Goal: Transaction & Acquisition: Purchase product/service

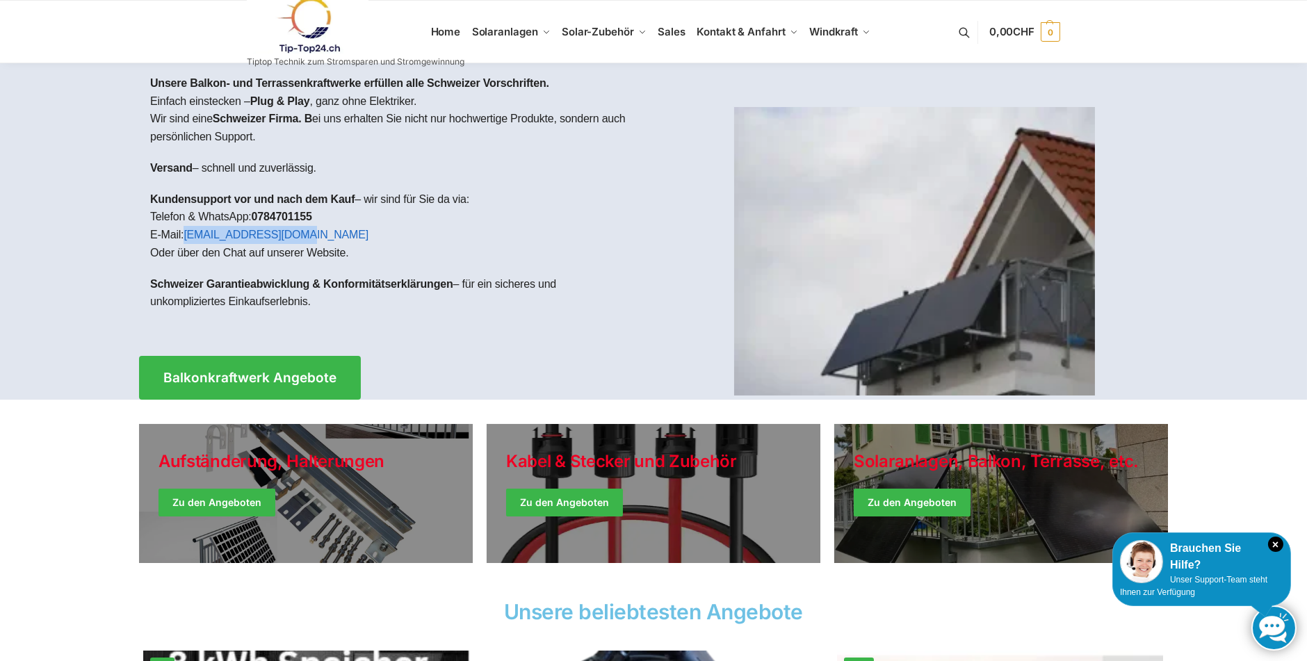
drag, startPoint x: 186, startPoint y: 234, endPoint x: 305, endPoint y: 238, distance: 119.0
click at [305, 238] on p "Kundensupport vor und nach dem Kauf – wir sind für Sie da via: Telefon & WhatsA…" at bounding box center [396, 226] width 492 height 71
copy link "support@tip-top24.ch"
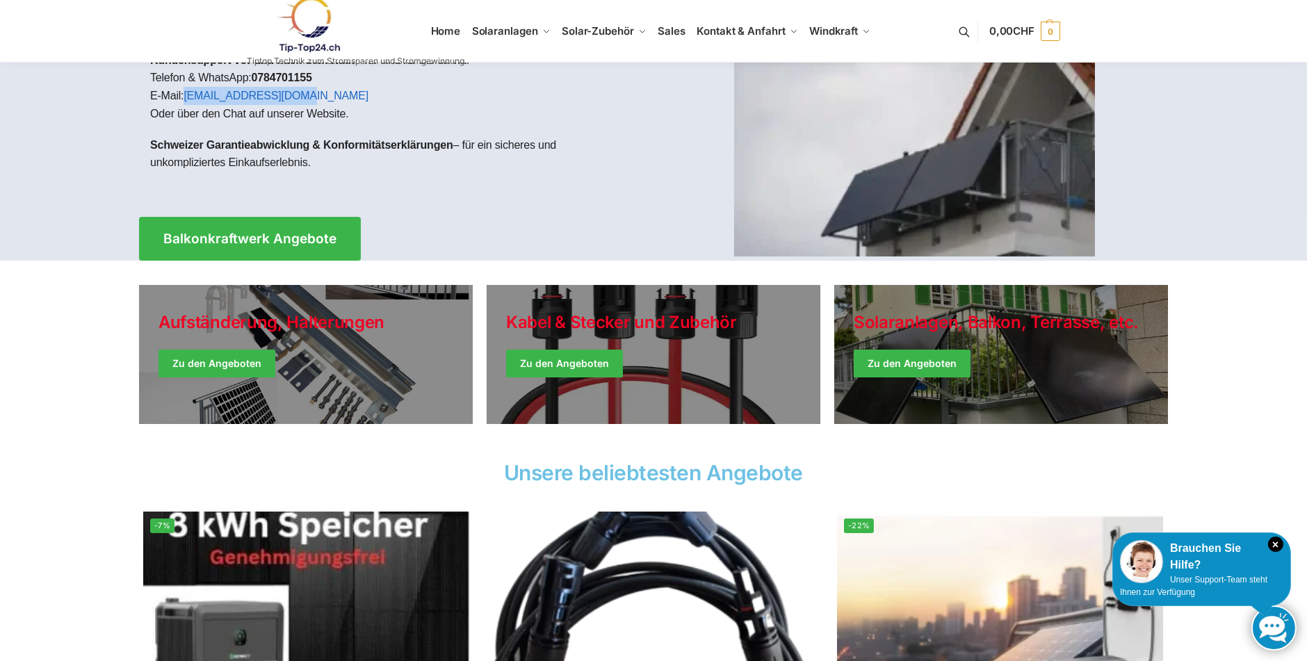
scroll to position [209, 0]
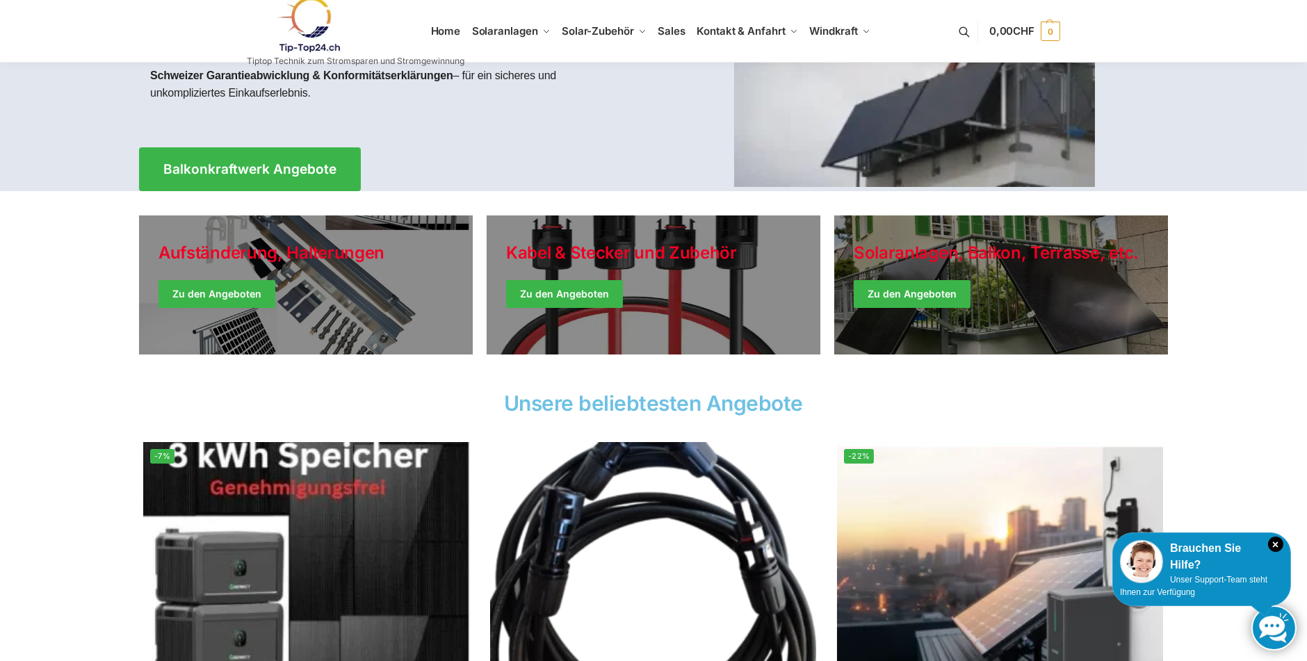
click at [674, 405] on h2 "Unsere beliebtesten Angebote" at bounding box center [653, 403] width 1029 height 21
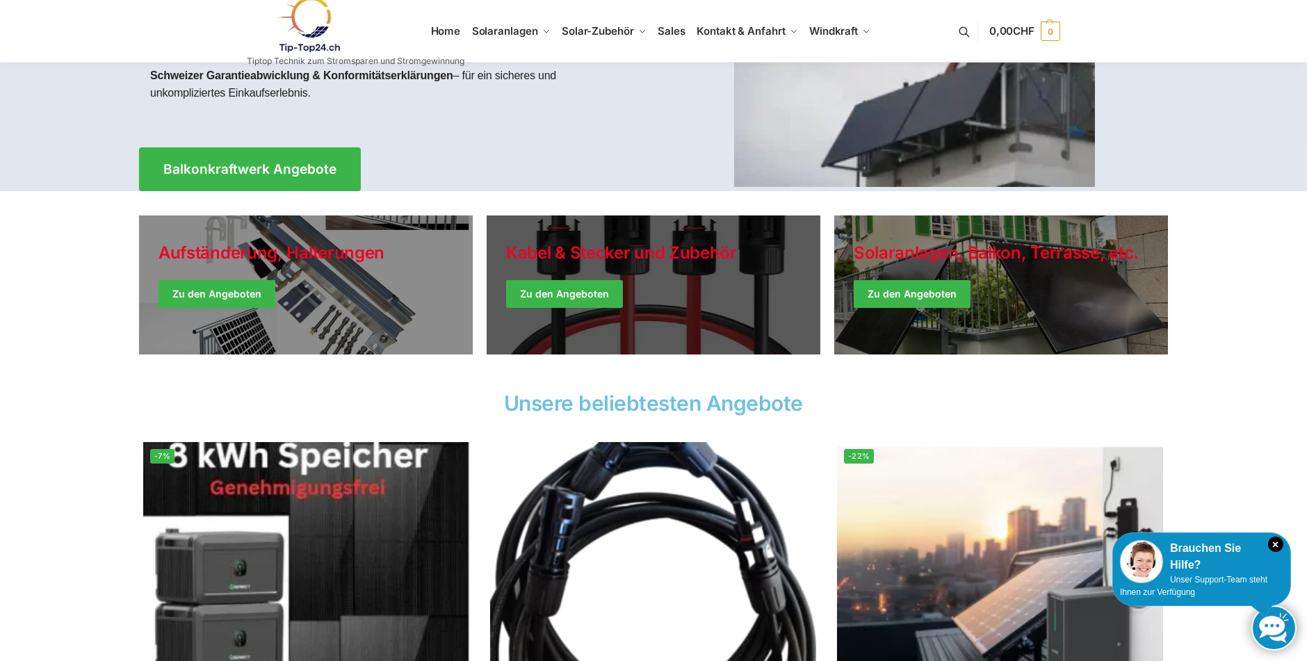
click at [544, 299] on link "Holiday Style" at bounding box center [654, 285] width 334 height 139
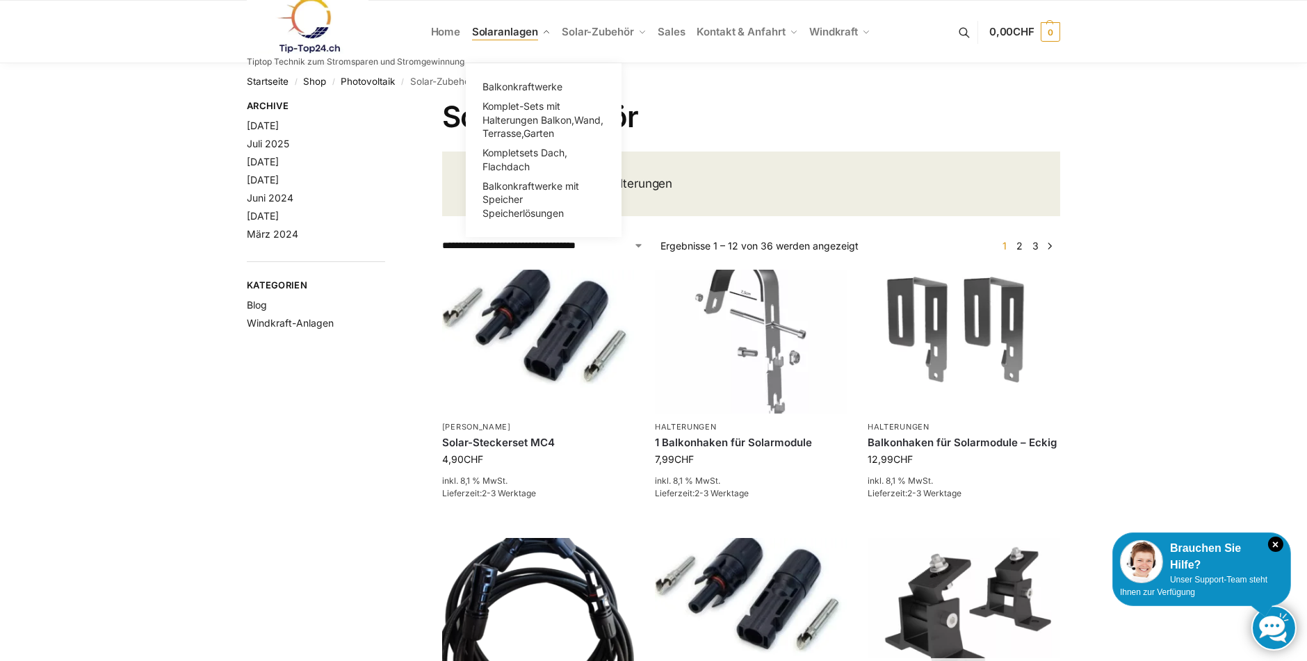
click at [487, 30] on span "Solaranlagen" at bounding box center [505, 31] width 66 height 13
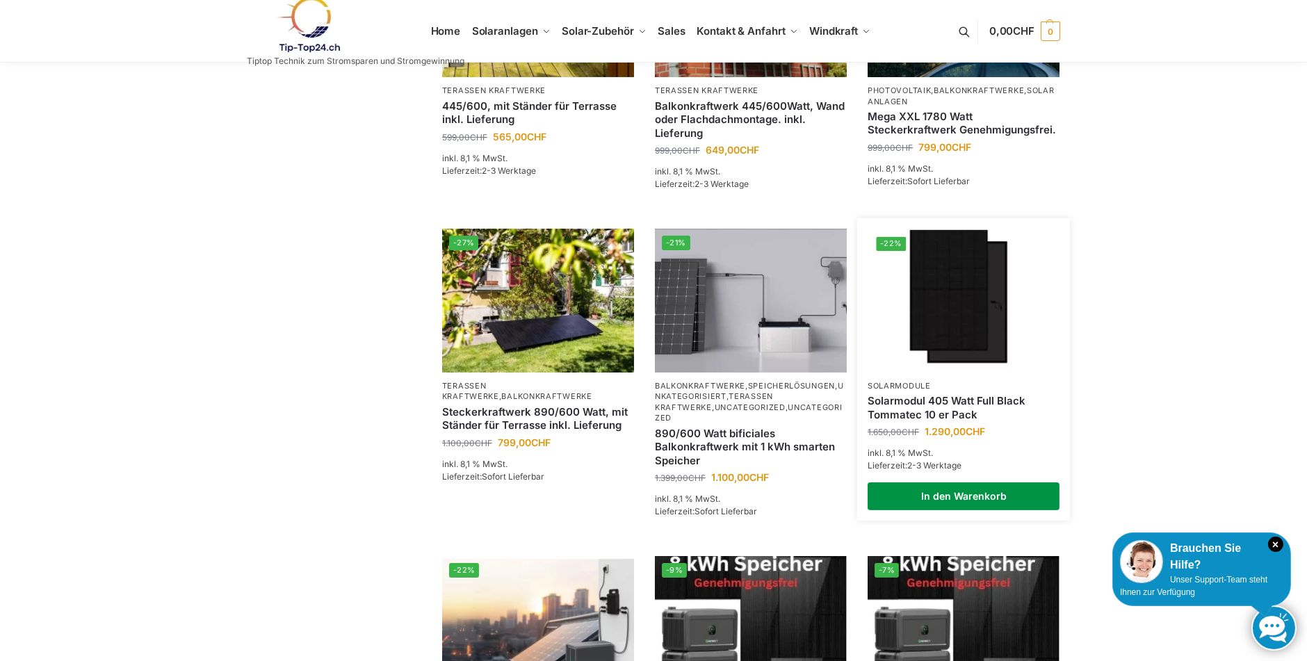
scroll to position [834, 0]
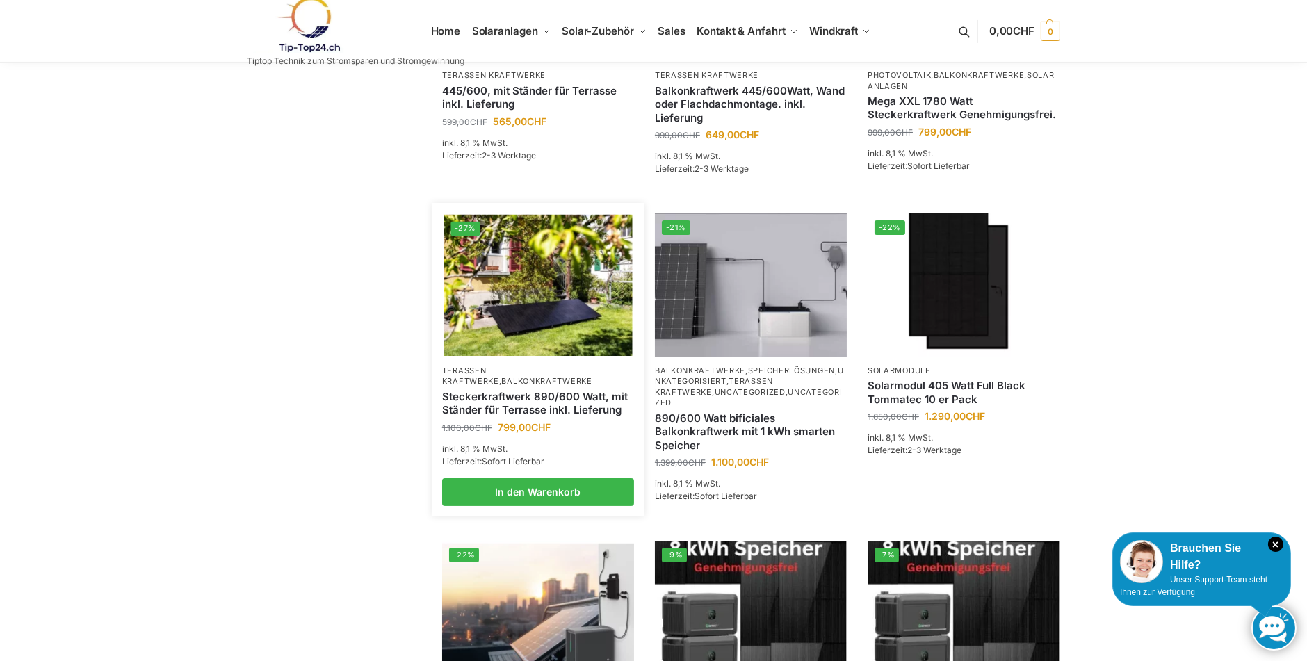
click at [591, 307] on img at bounding box center [538, 285] width 188 height 141
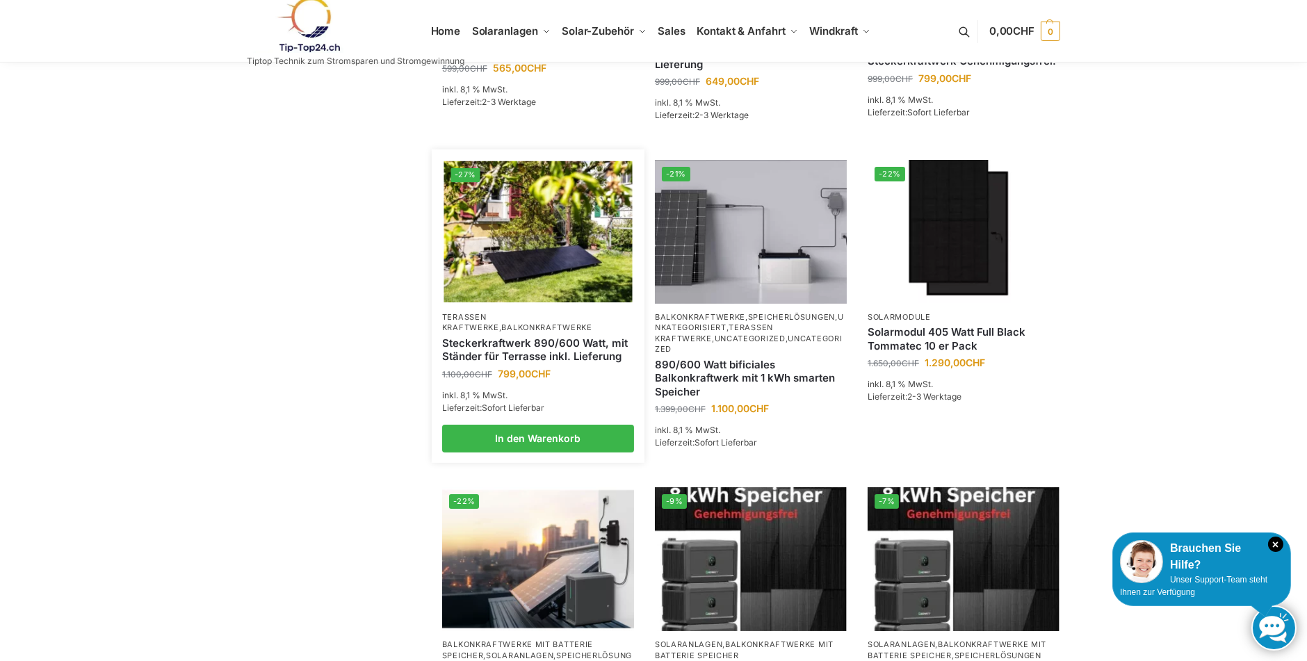
scroll to position [904, 0]
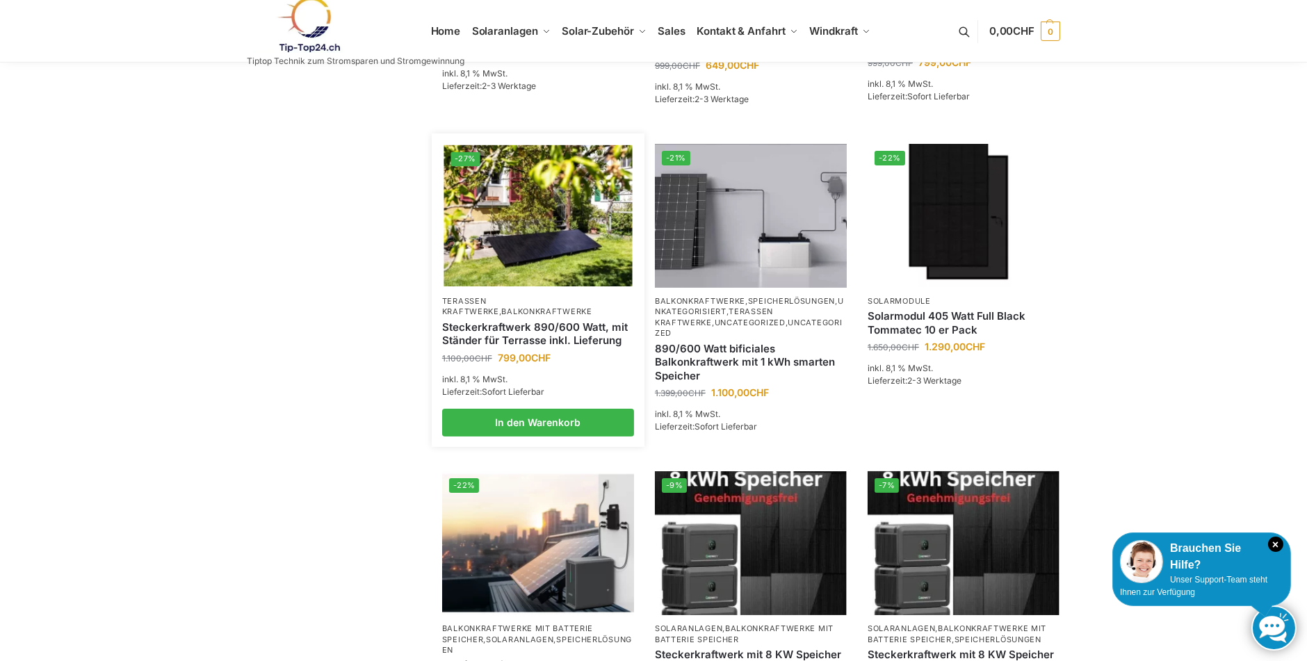
click at [445, 321] on link "Steckerkraftwerk 890/600 Watt, mit Ständer für Terrasse inkl. Lieferung" at bounding box center [538, 334] width 192 height 27
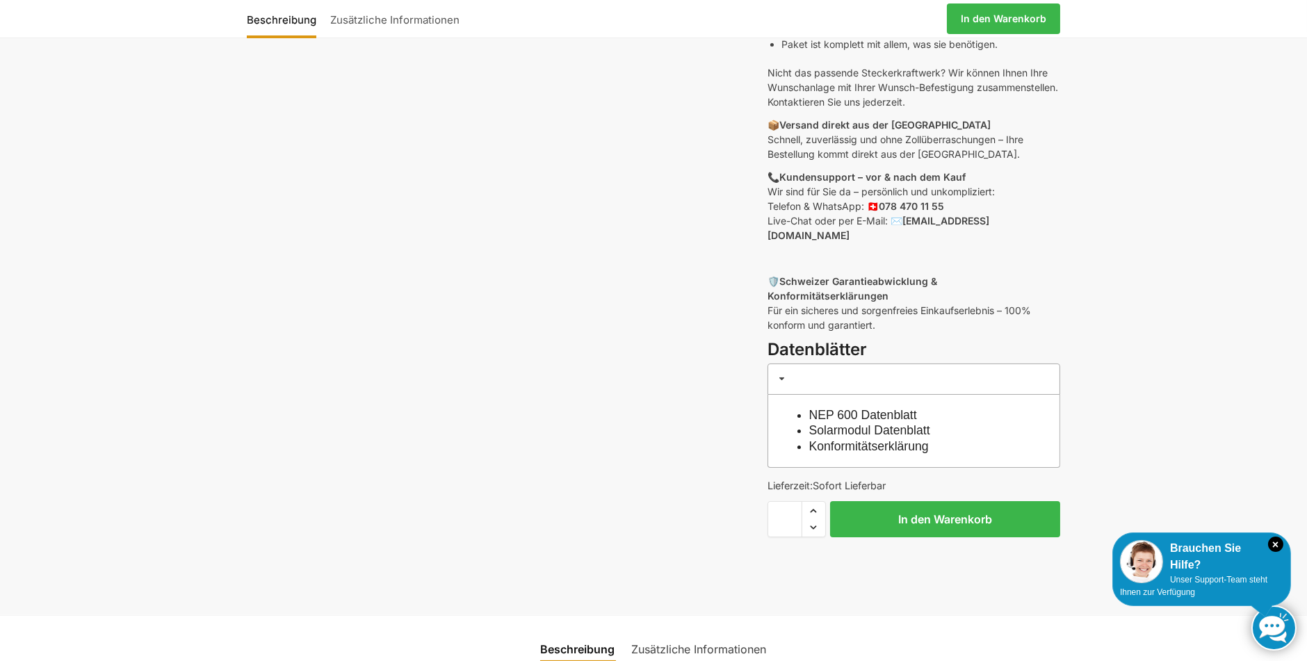
scroll to position [556, 0]
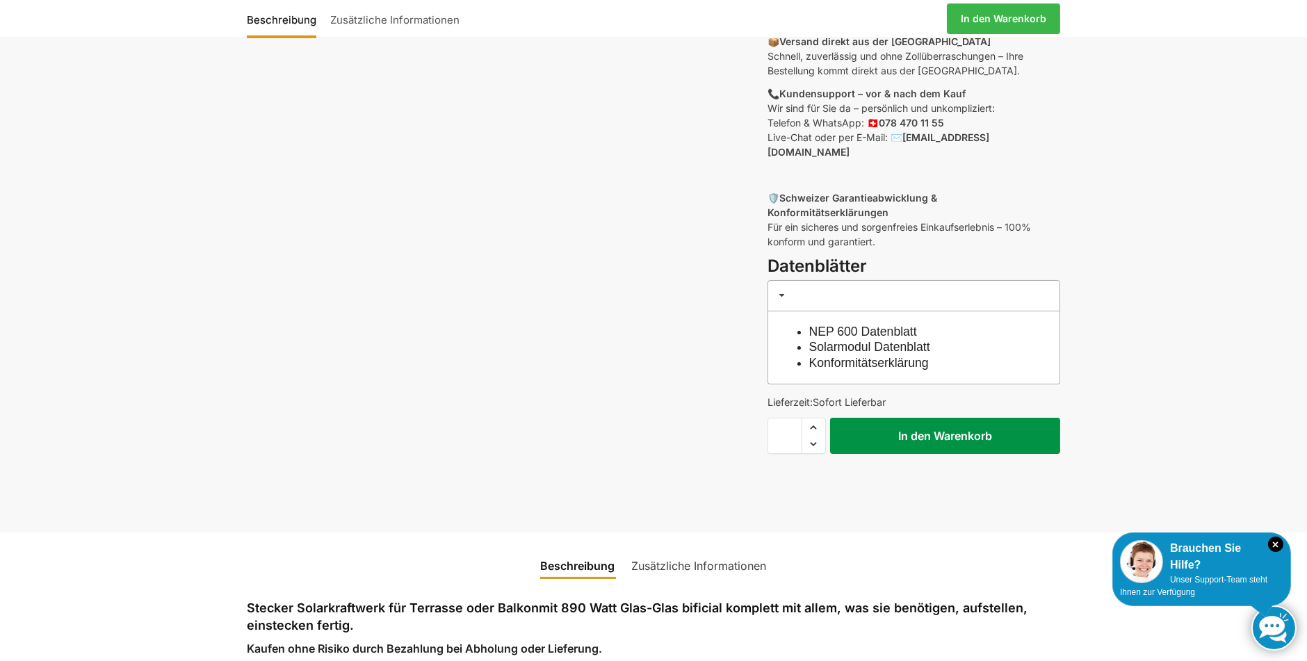
click at [994, 421] on button "In den Warenkorb" at bounding box center [945, 436] width 230 height 36
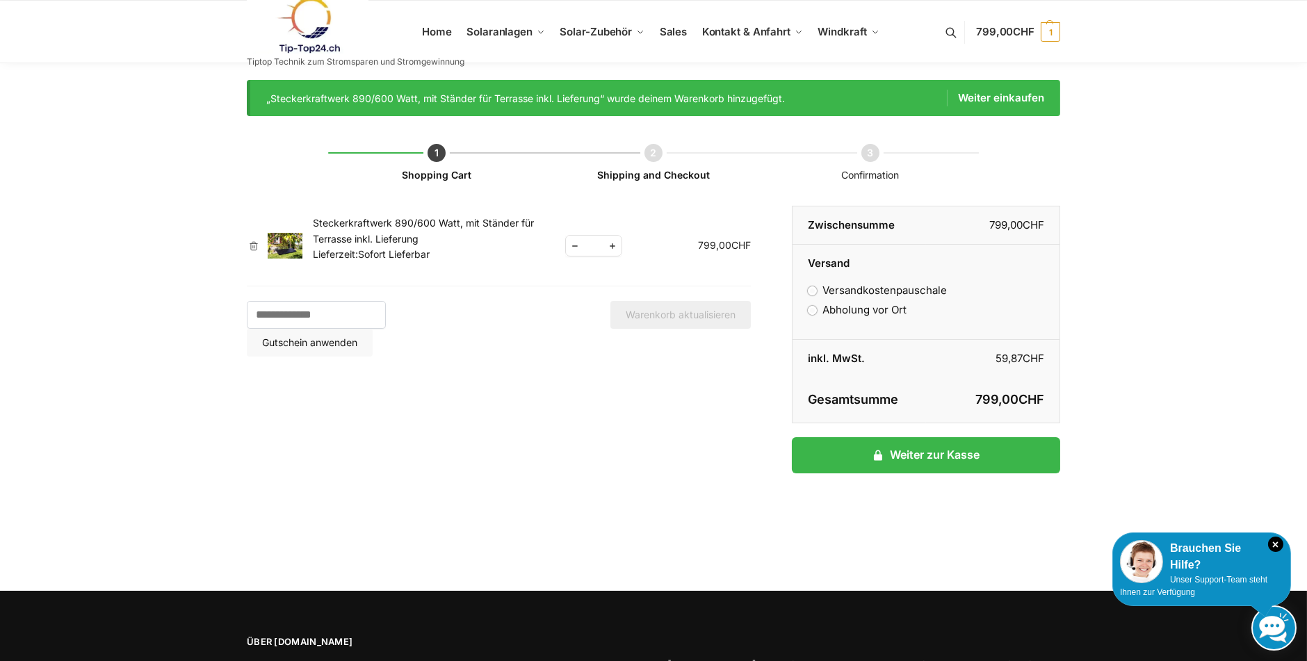
click at [288, 243] on img at bounding box center [285, 246] width 35 height 26
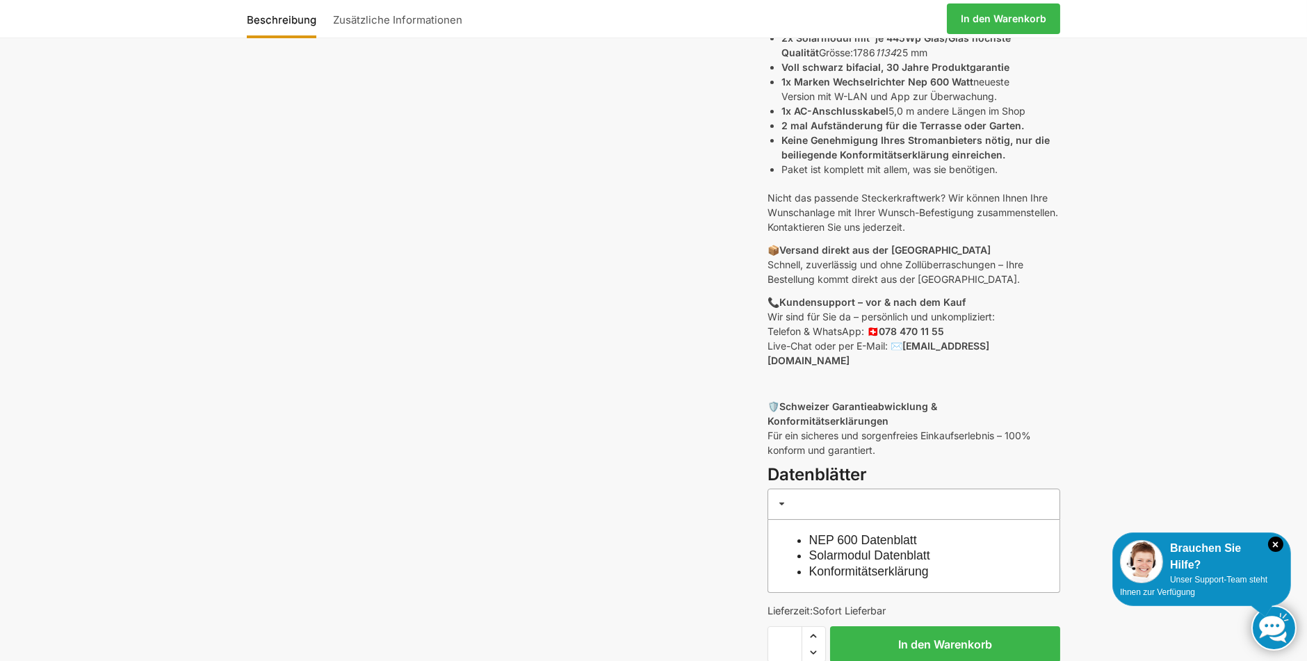
scroll to position [417, 0]
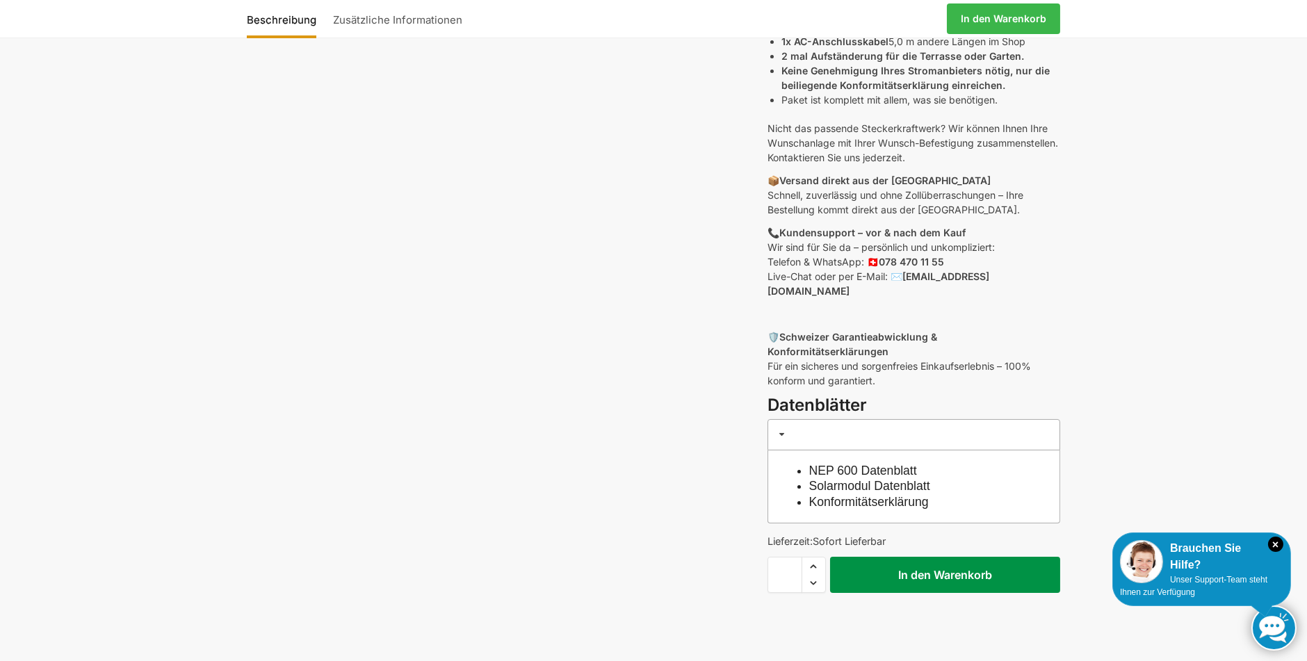
click at [944, 557] on button "In den Warenkorb" at bounding box center [945, 575] width 230 height 36
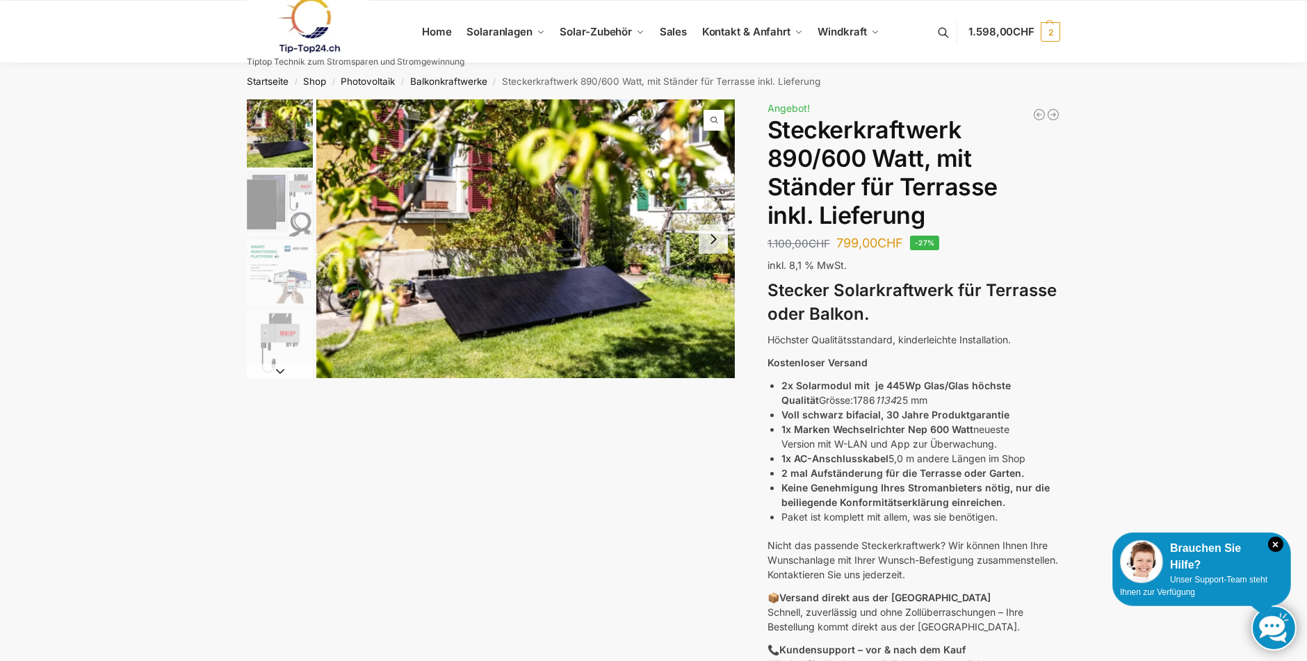
click at [266, 196] on img "2 / 11" at bounding box center [280, 204] width 66 height 66
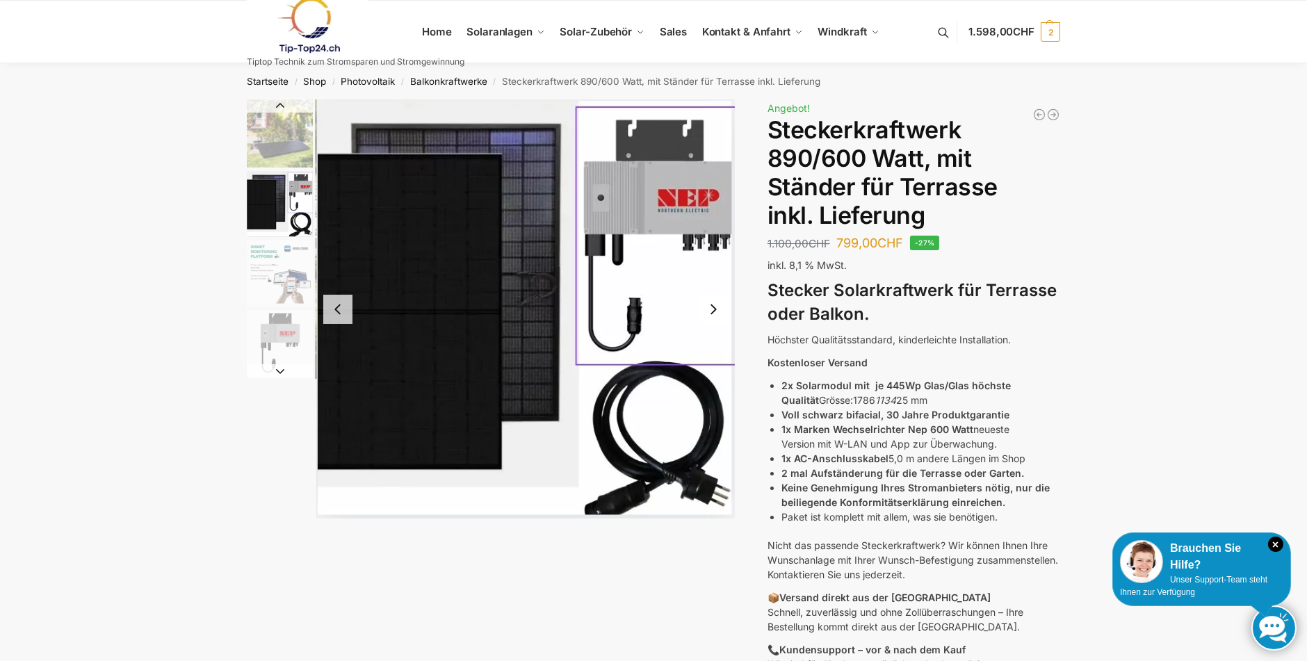
click at [280, 282] on img "3 / 11" at bounding box center [280, 274] width 66 height 66
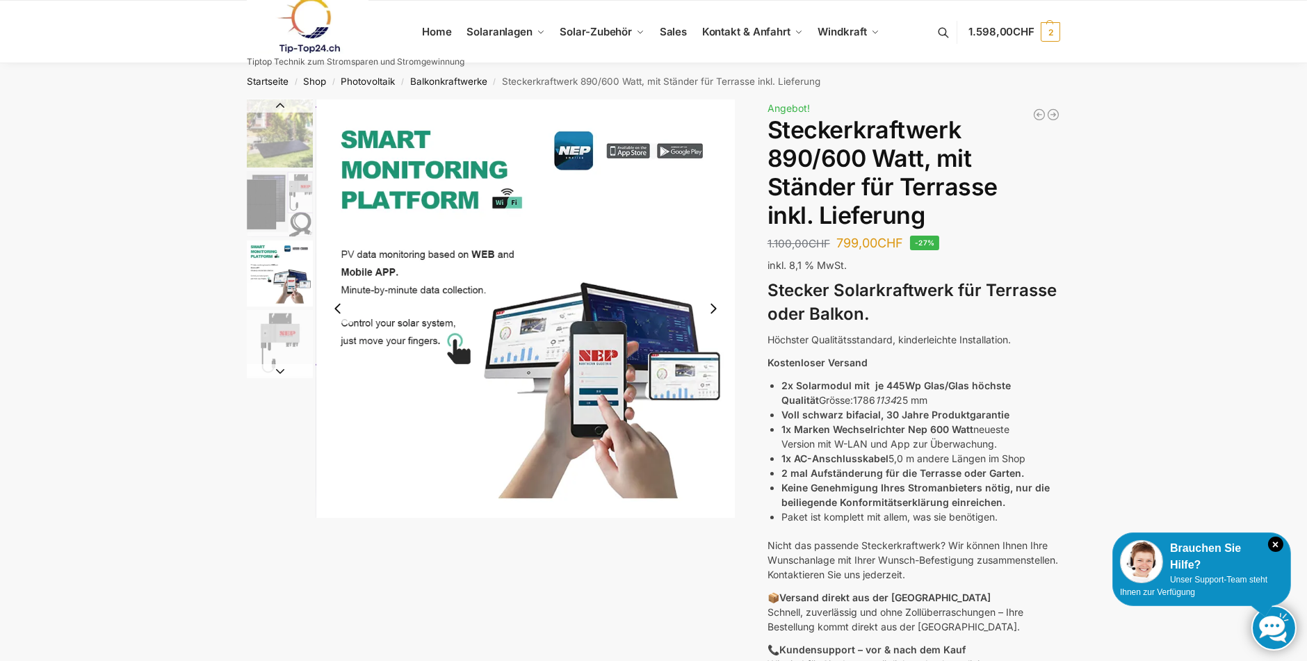
click at [282, 338] on img "4 / 11" at bounding box center [280, 343] width 66 height 66
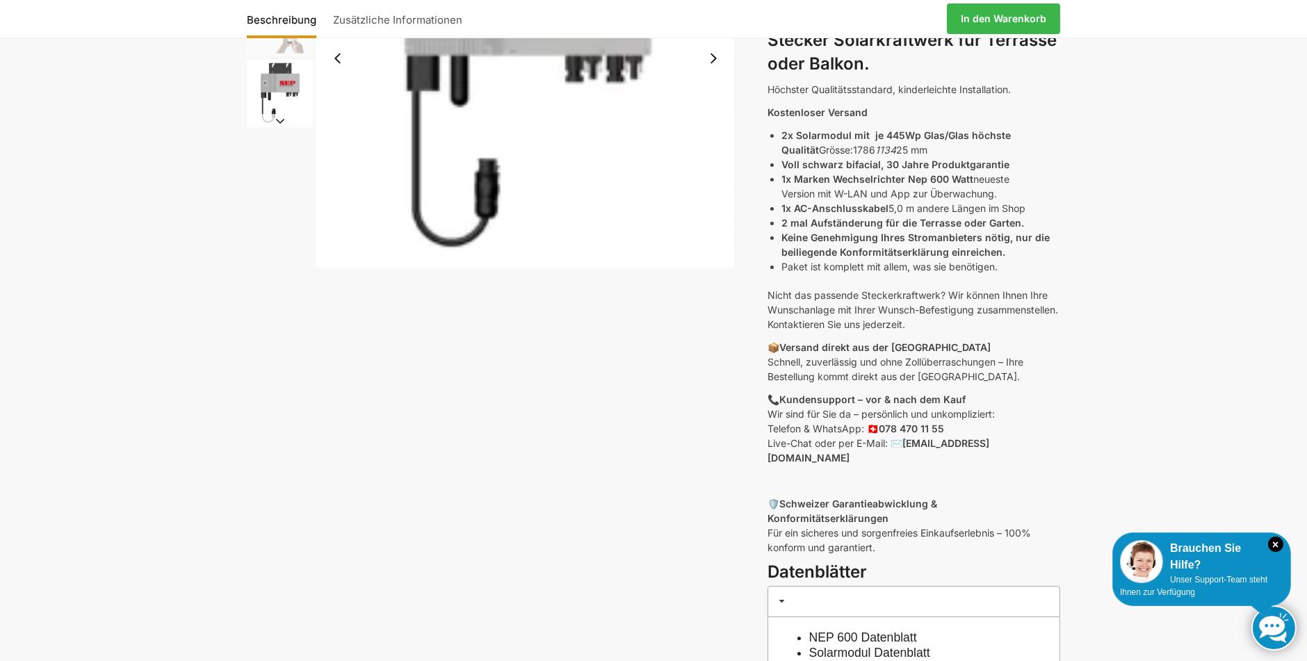
scroll to position [278, 0]
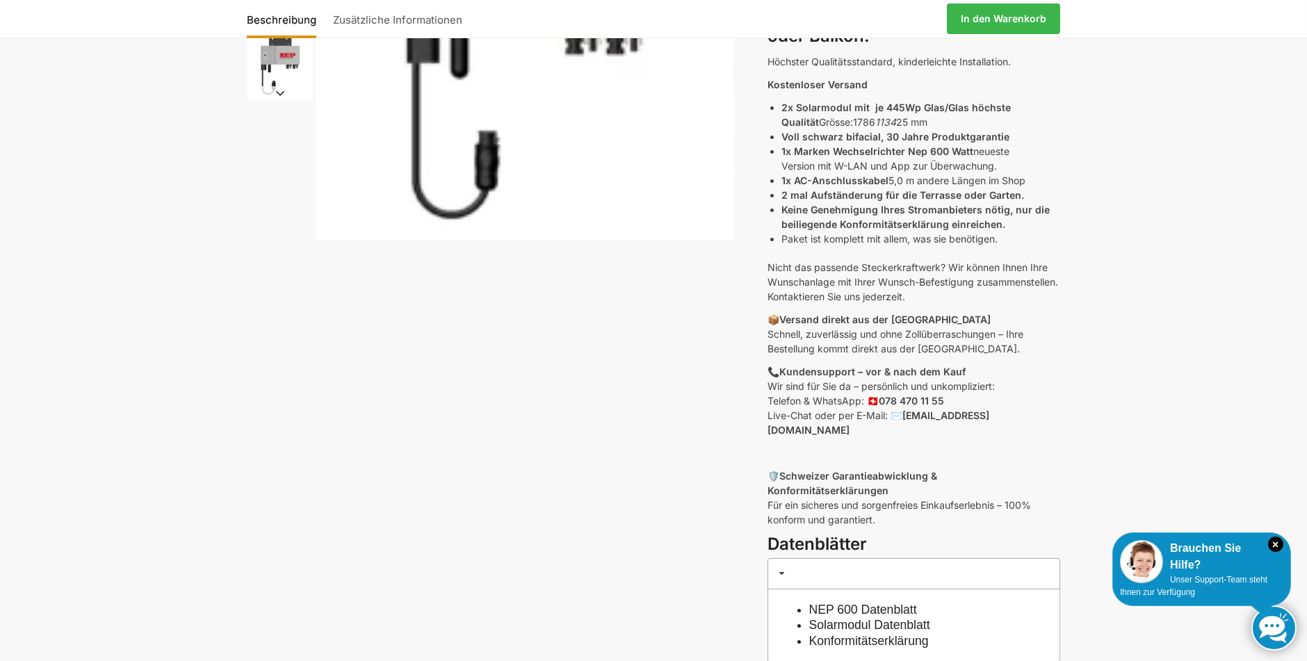
click at [917, 603] on link "NEP 600 Datenblatt" at bounding box center [863, 610] width 108 height 14
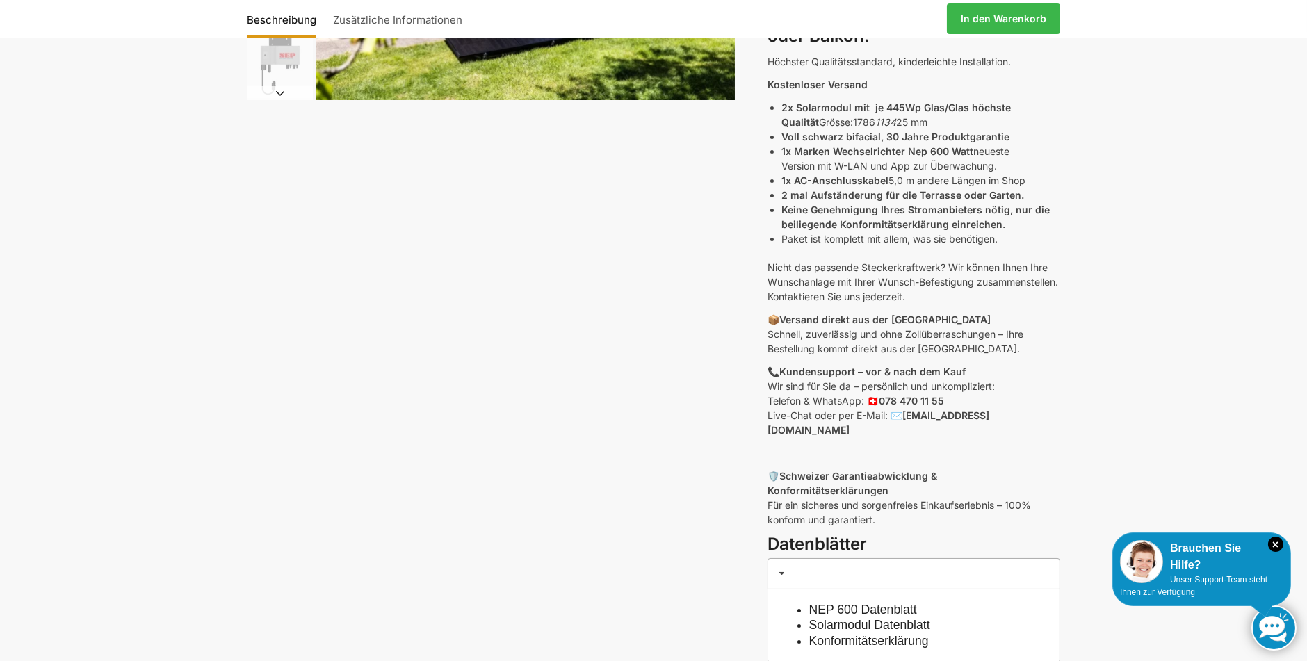
click at [903, 634] on link "Konformitätserklärung" at bounding box center [869, 641] width 120 height 14
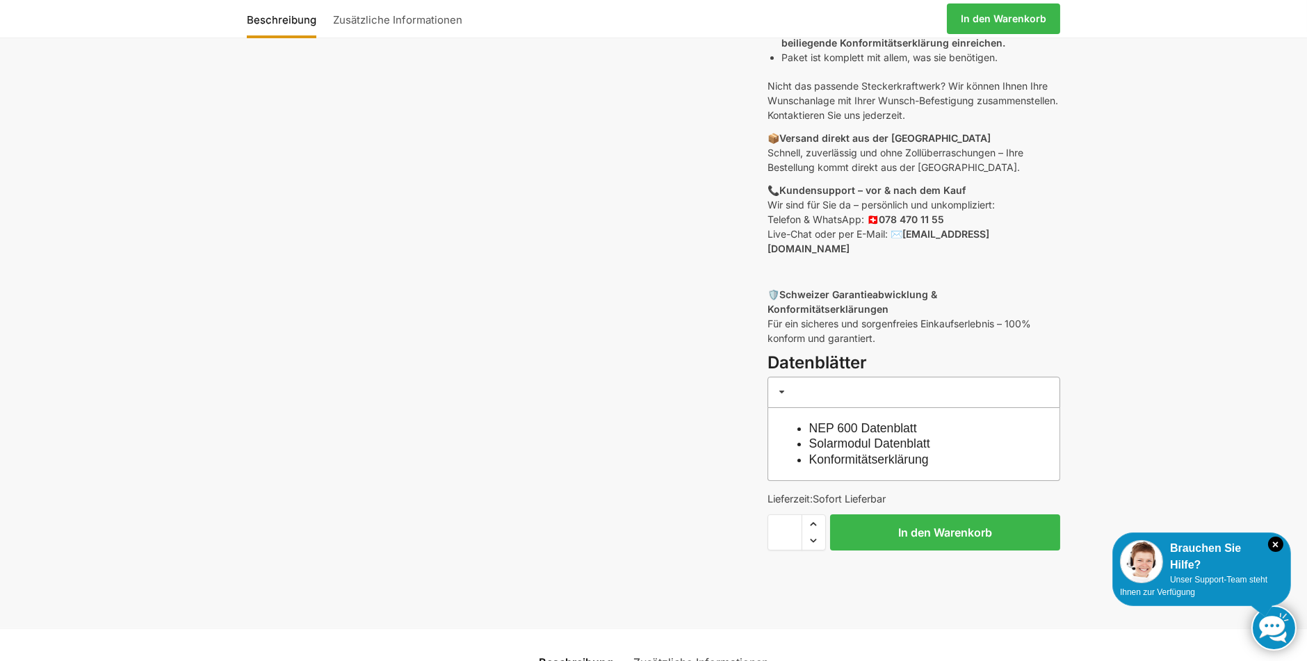
scroll to position [487, 0]
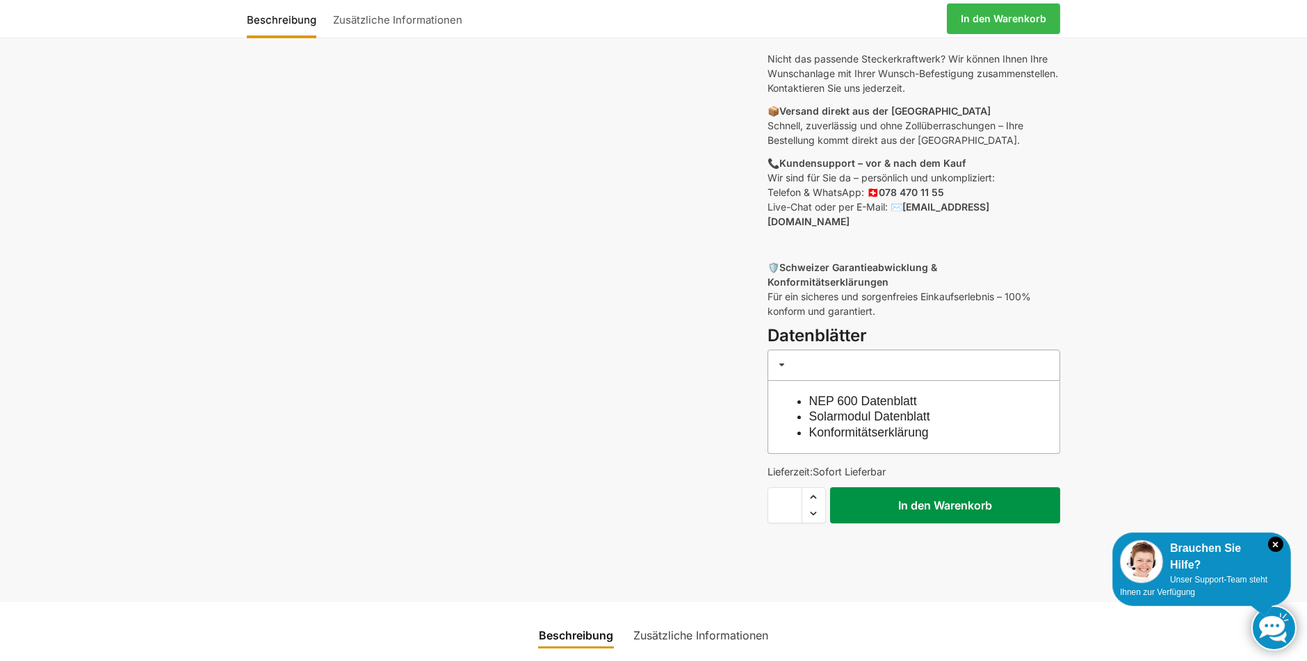
click at [877, 487] on button "In den Warenkorb" at bounding box center [945, 505] width 230 height 36
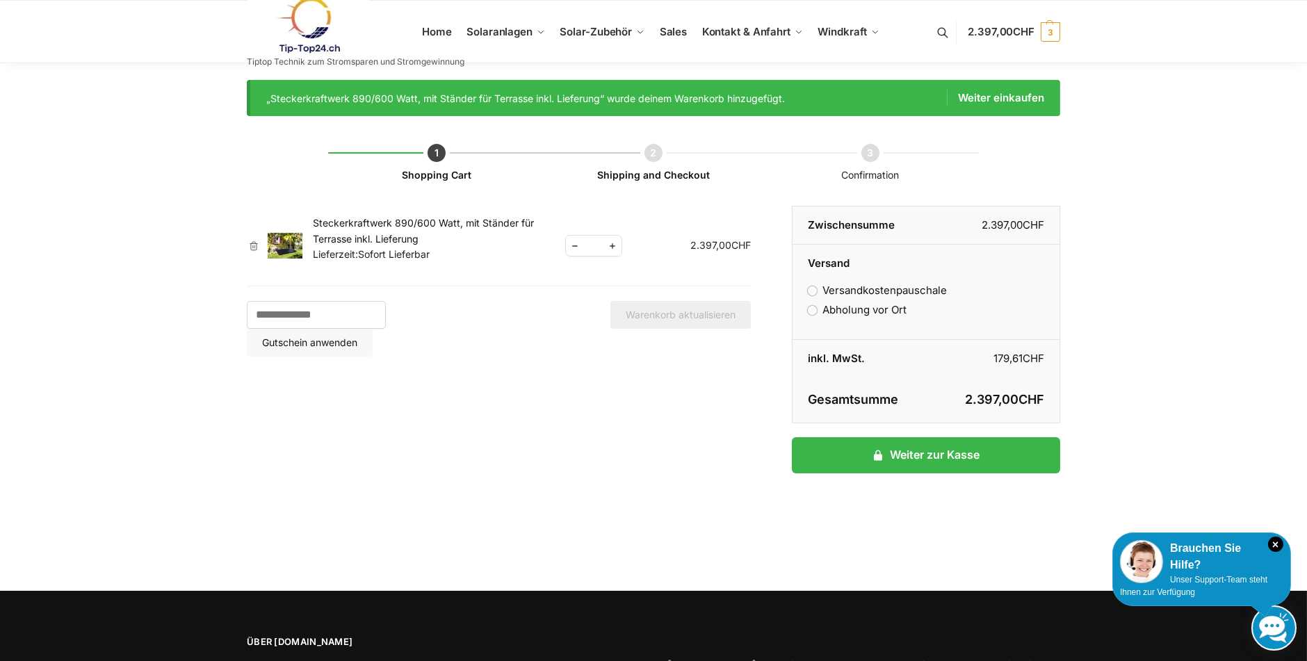
click at [573, 244] on span "Reduce quantity" at bounding box center [575, 245] width 18 height 17
type input "*"
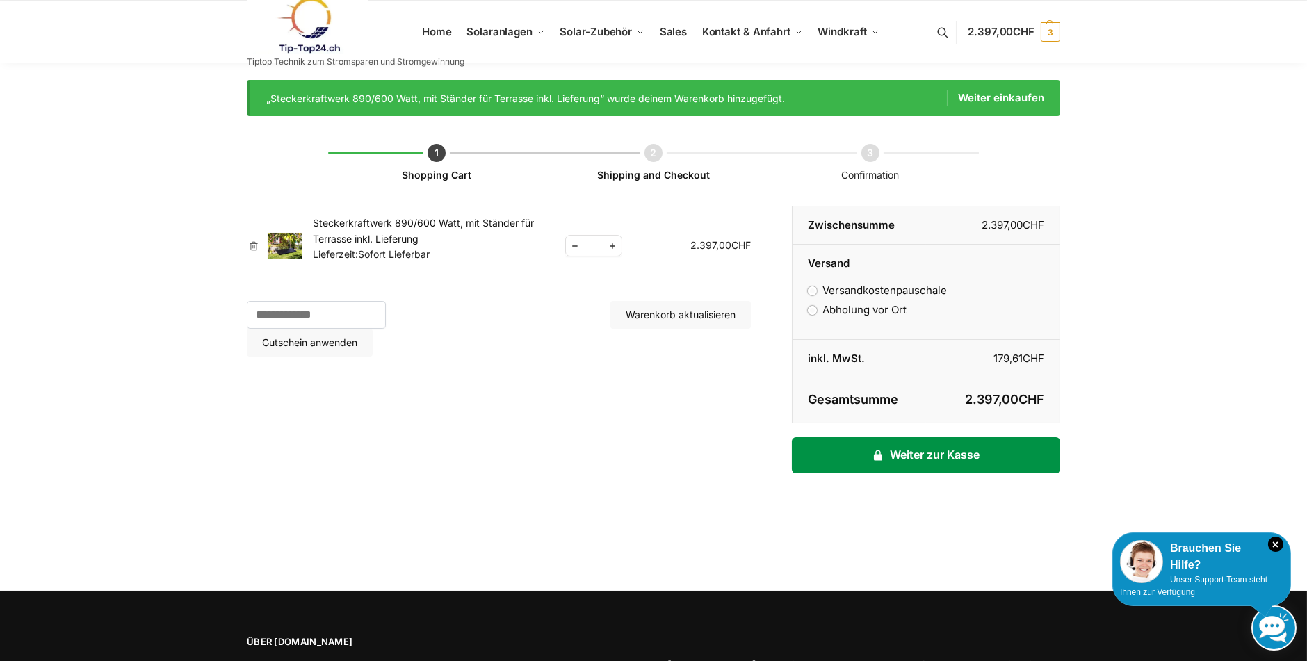
click at [849, 453] on link "Weiter zur Kasse" at bounding box center [926, 455] width 268 height 36
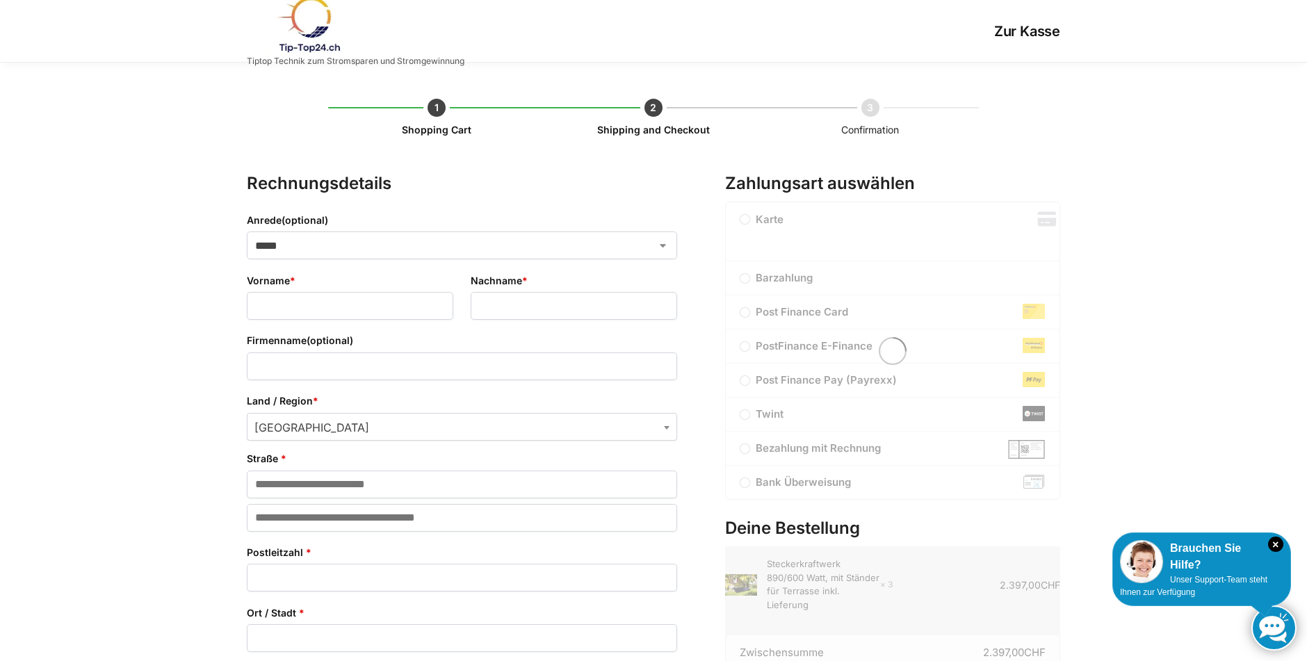
select select "**"
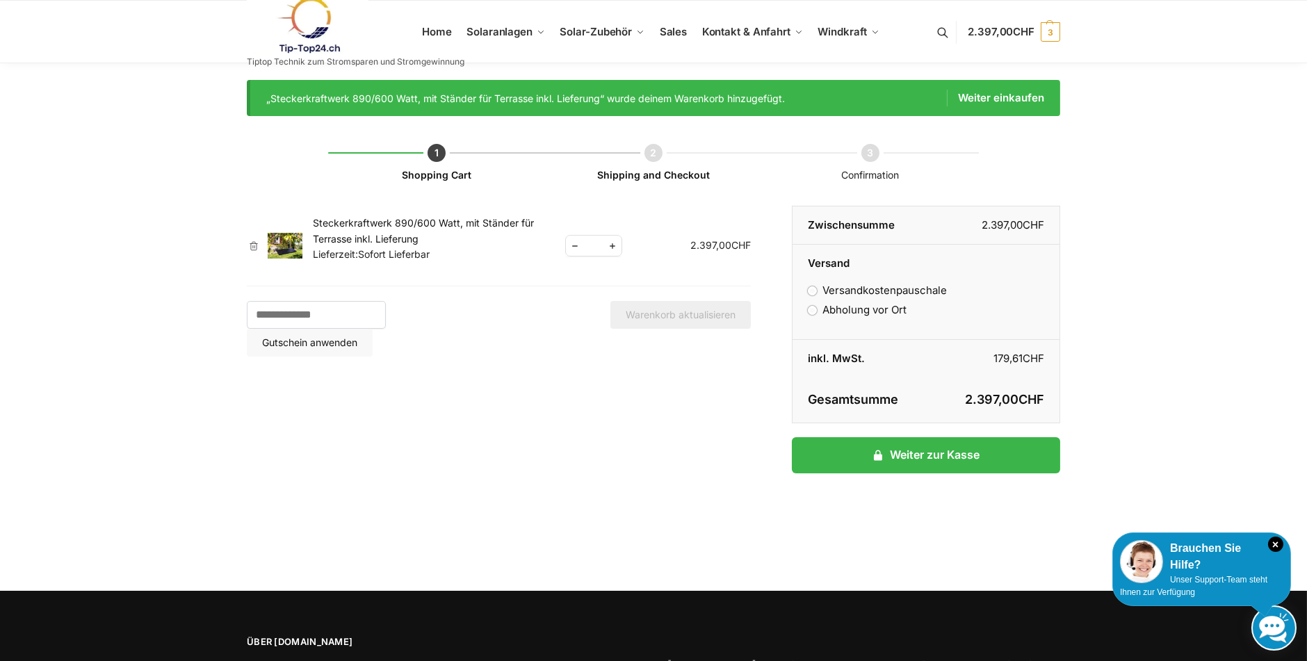
click at [571, 243] on span "Reduce quantity" at bounding box center [575, 245] width 18 height 17
click at [573, 243] on span "Reduce quantity" at bounding box center [575, 245] width 18 height 17
type input "*"
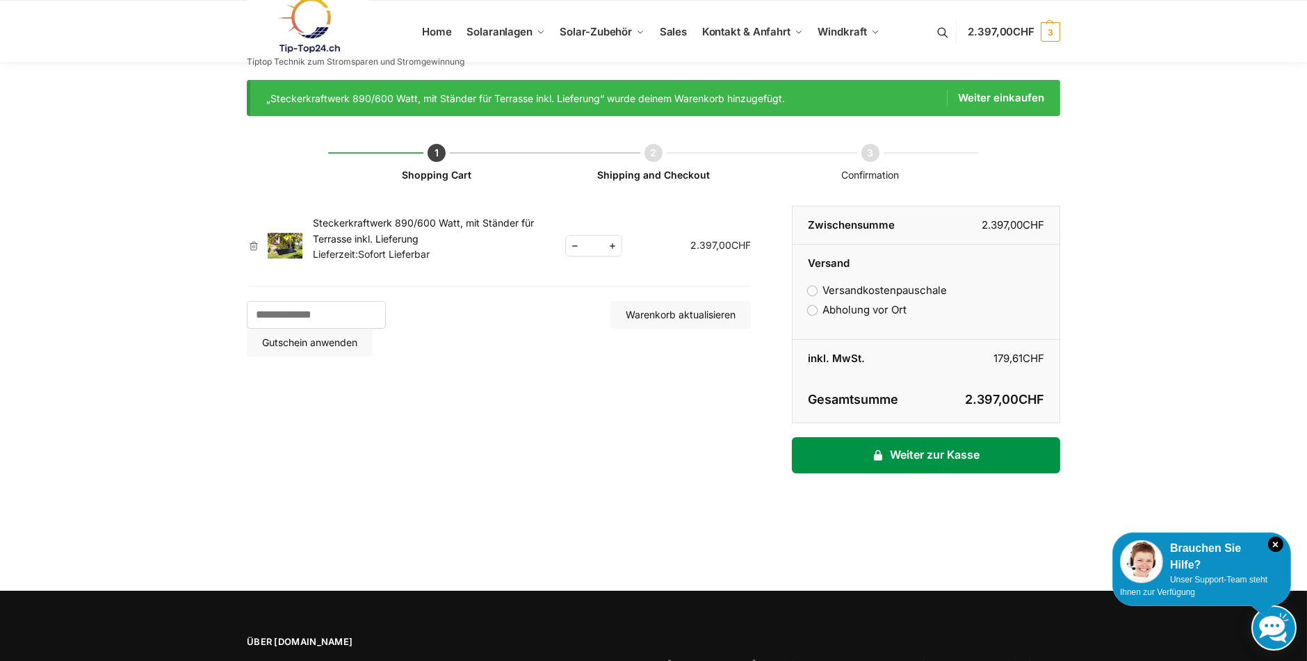
click at [819, 454] on link "Weiter zur Kasse" at bounding box center [926, 455] width 268 height 36
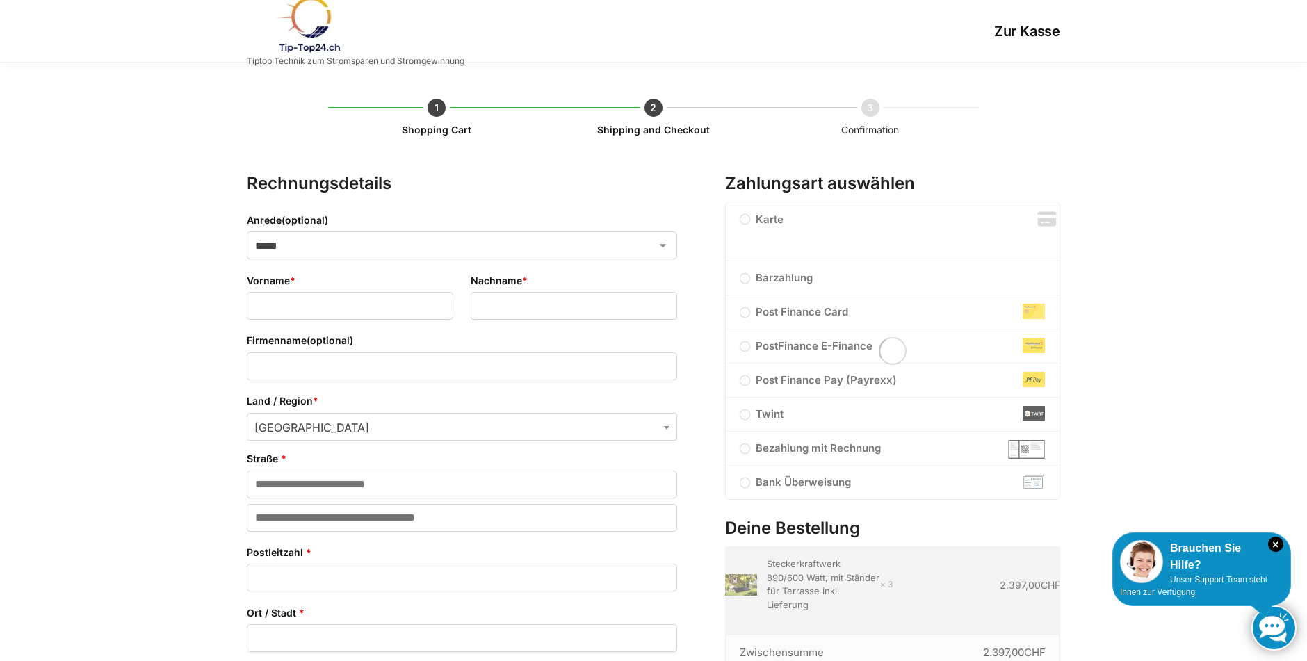
select select "**"
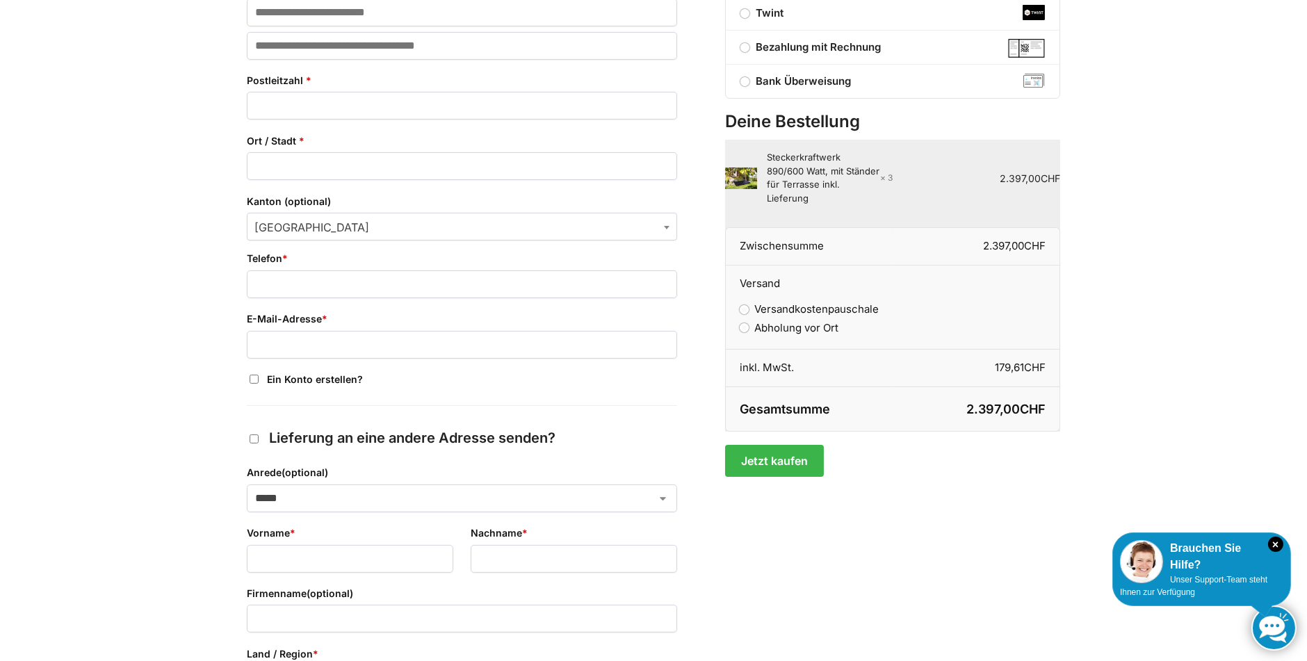
scroll to position [278, 0]
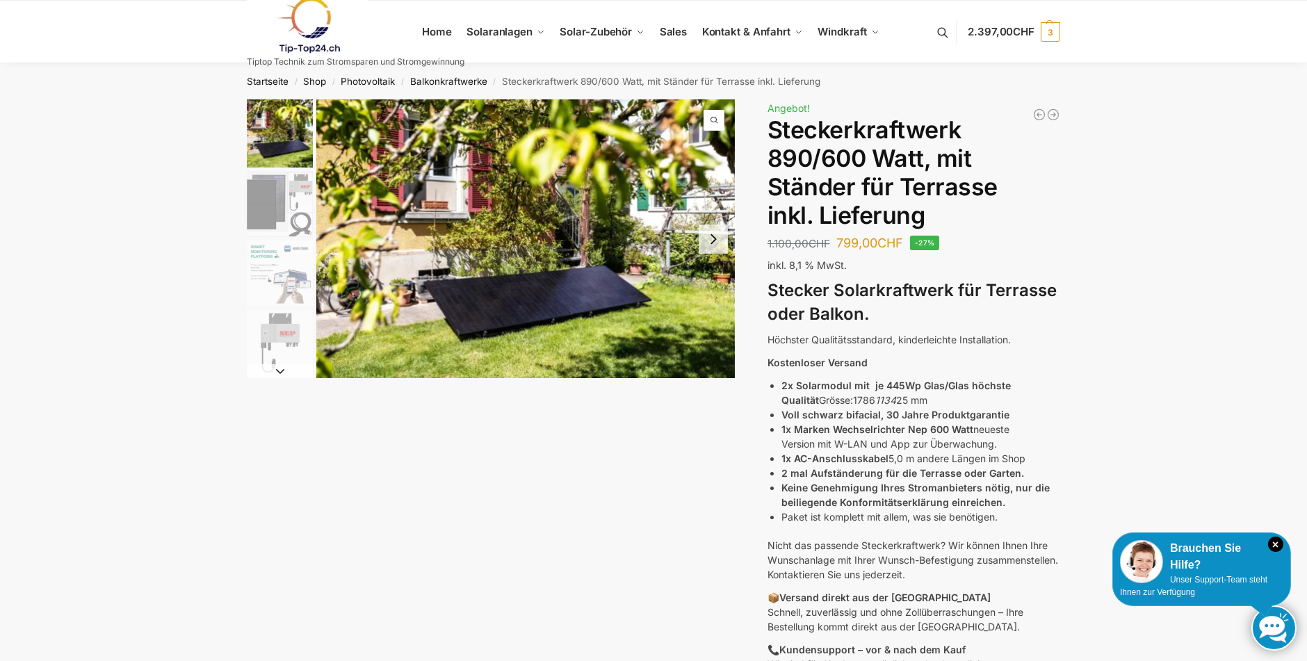
click at [262, 201] on img "2 / 11" at bounding box center [280, 204] width 66 height 66
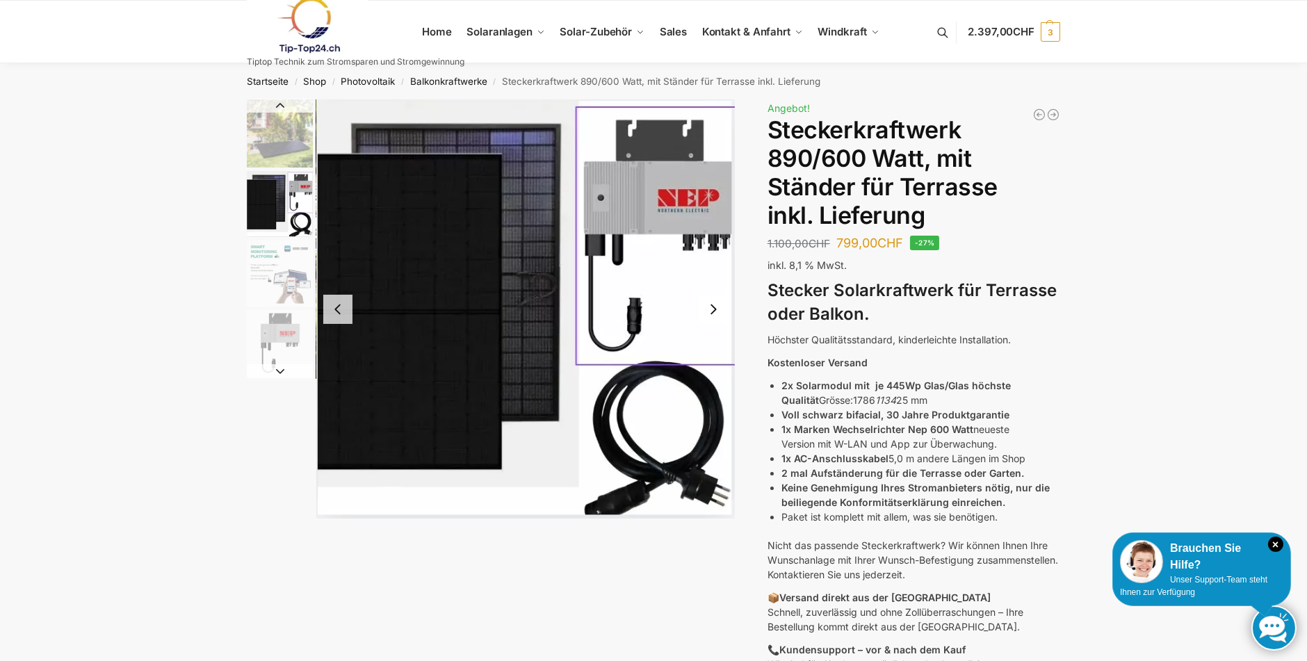
click at [343, 311] on button "Previous slide" at bounding box center [337, 309] width 29 height 29
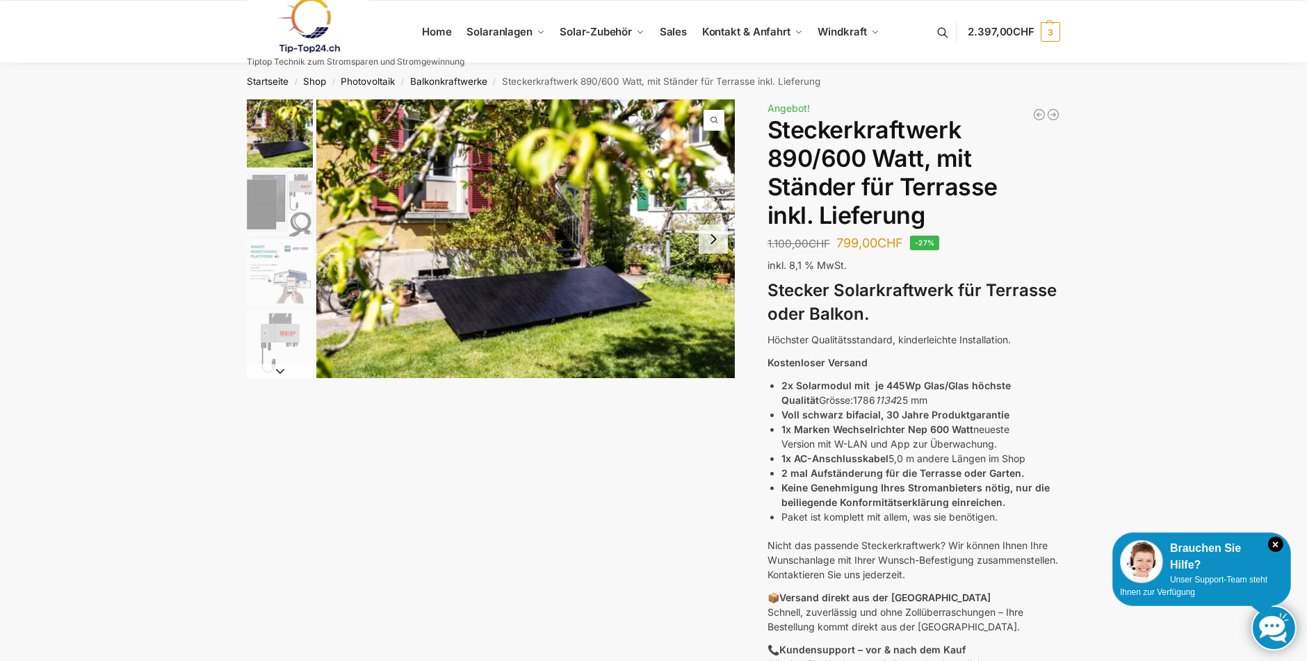
click at [712, 242] on button "Next slide" at bounding box center [713, 239] width 29 height 29
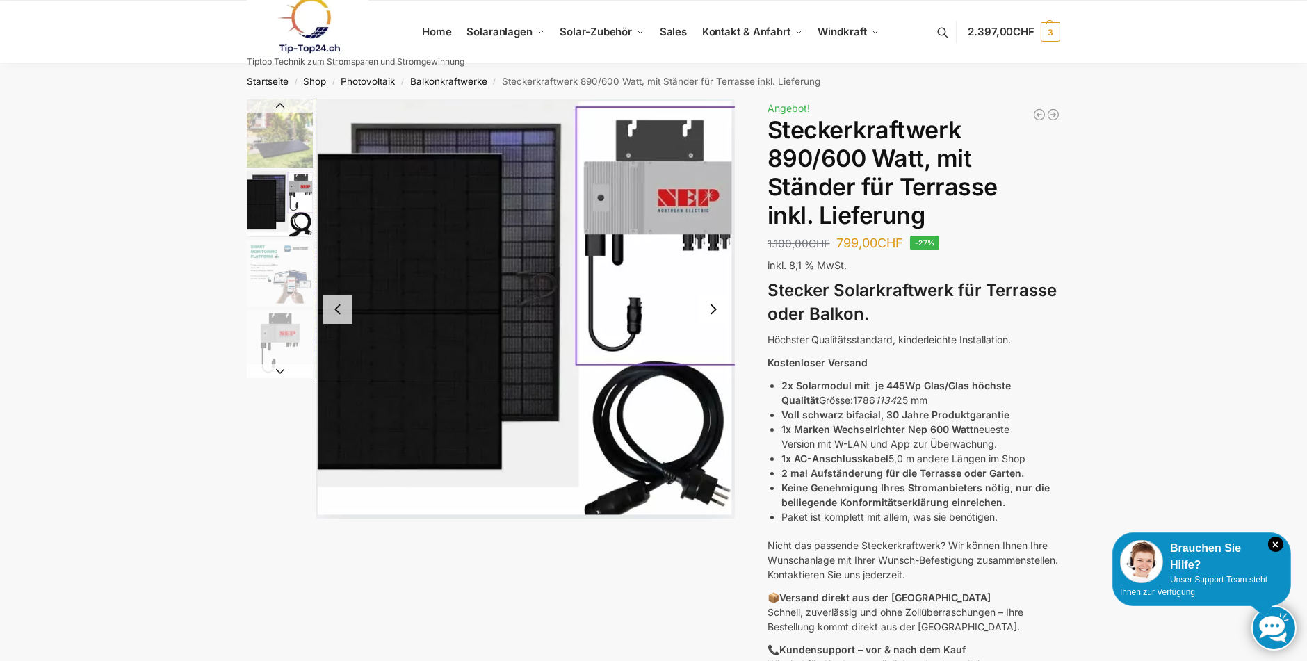
click at [708, 314] on button "Next slide" at bounding box center [713, 309] width 29 height 29
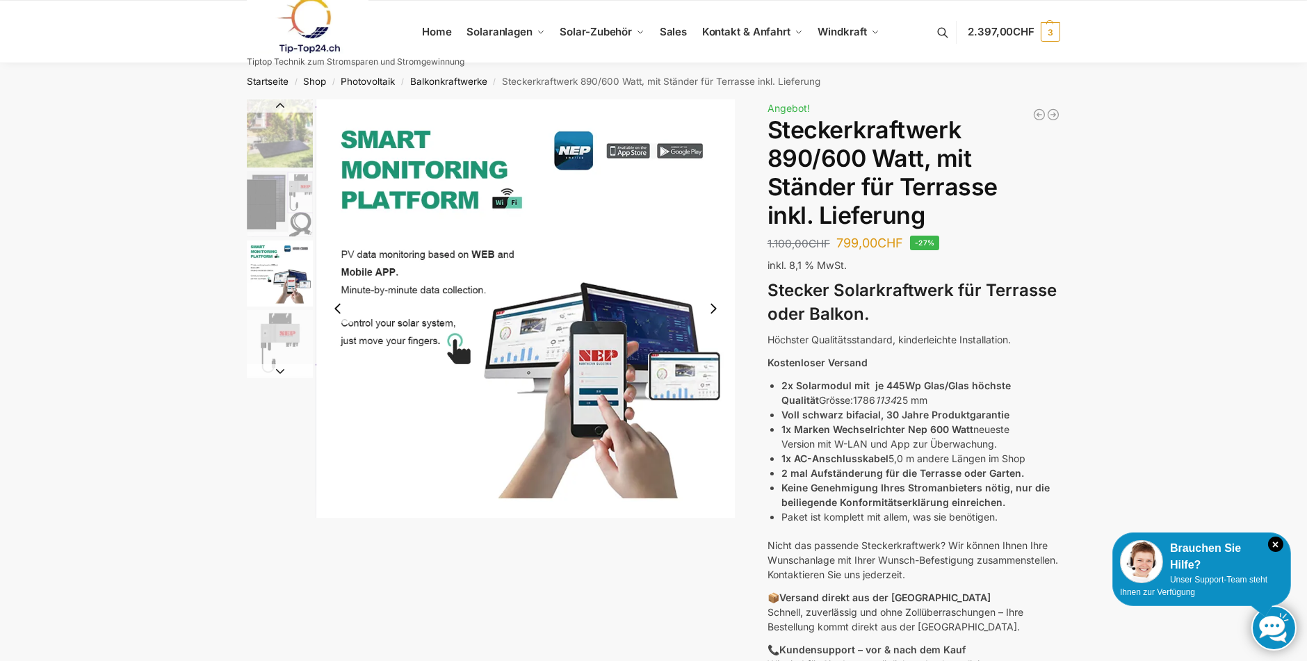
click at [708, 314] on button "Next slide" at bounding box center [713, 308] width 29 height 29
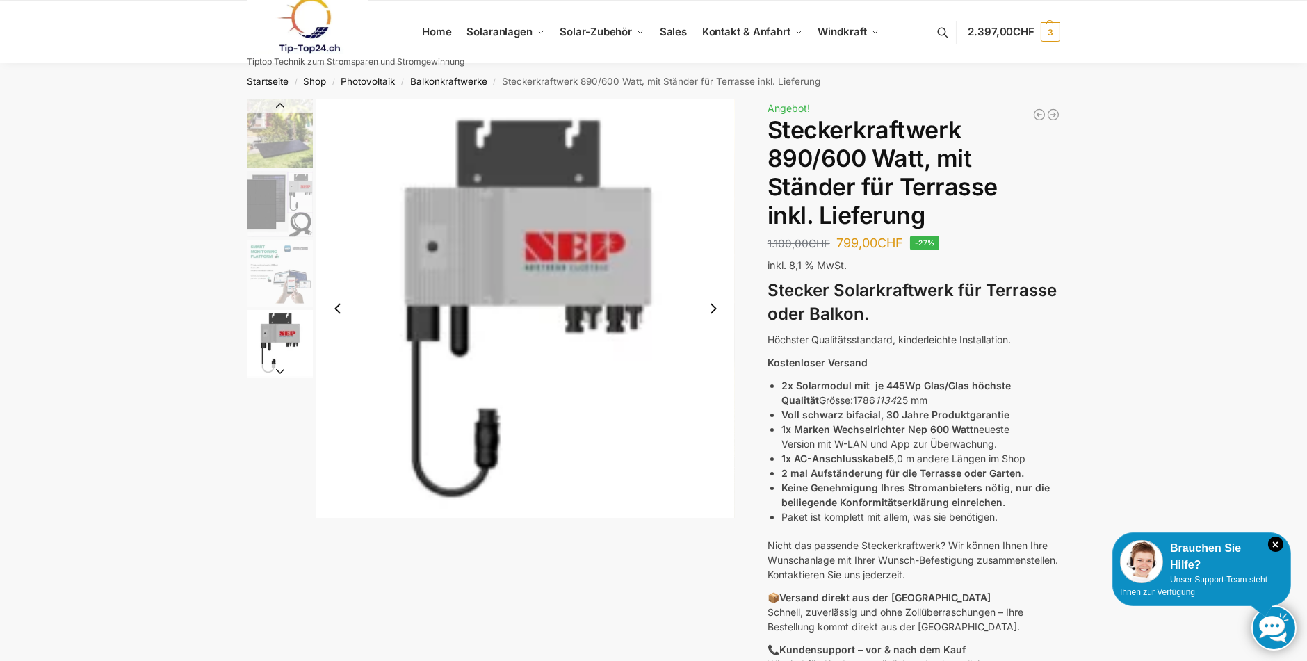
click at [708, 314] on button "Next slide" at bounding box center [713, 308] width 29 height 29
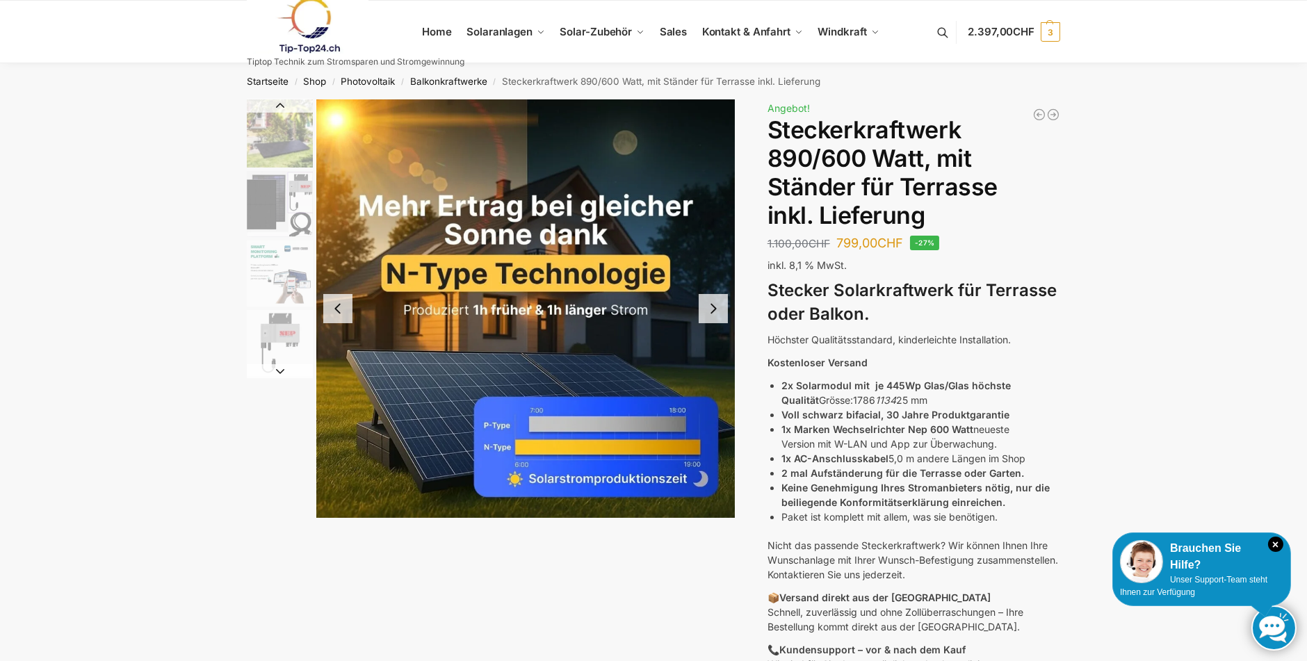
click at [718, 302] on button "Next slide" at bounding box center [713, 308] width 29 height 29
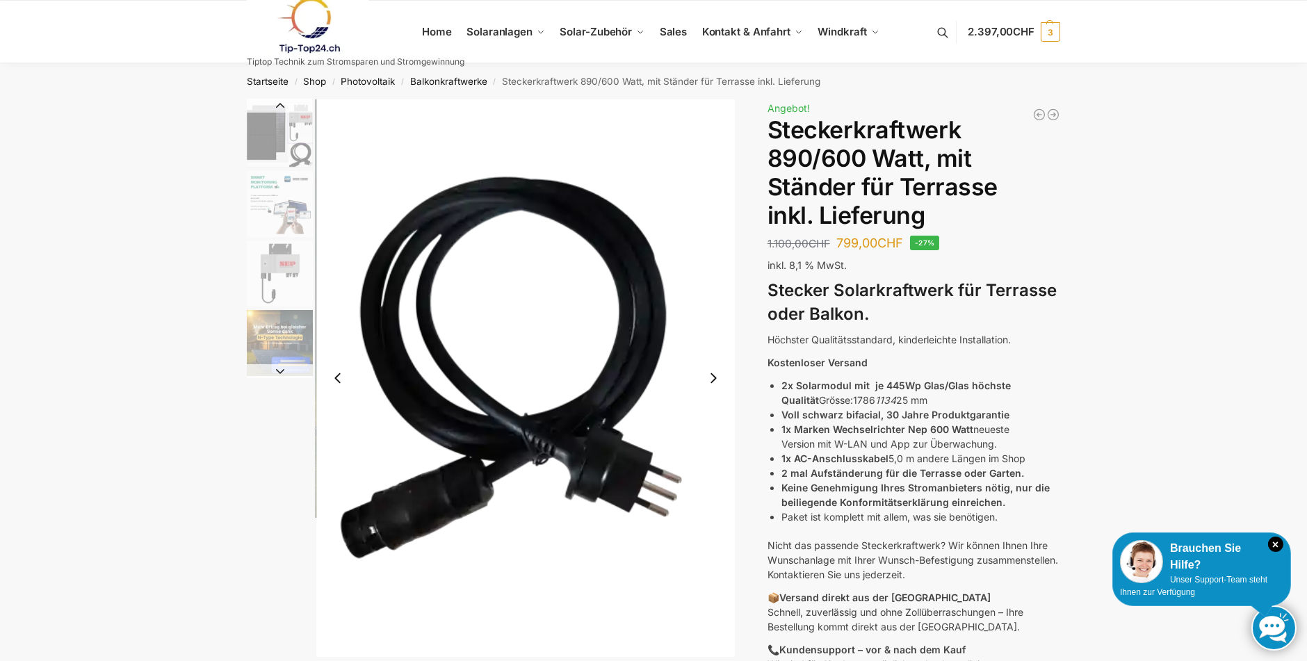
click at [718, 302] on img "6 / 11" at bounding box center [525, 378] width 419 height 558
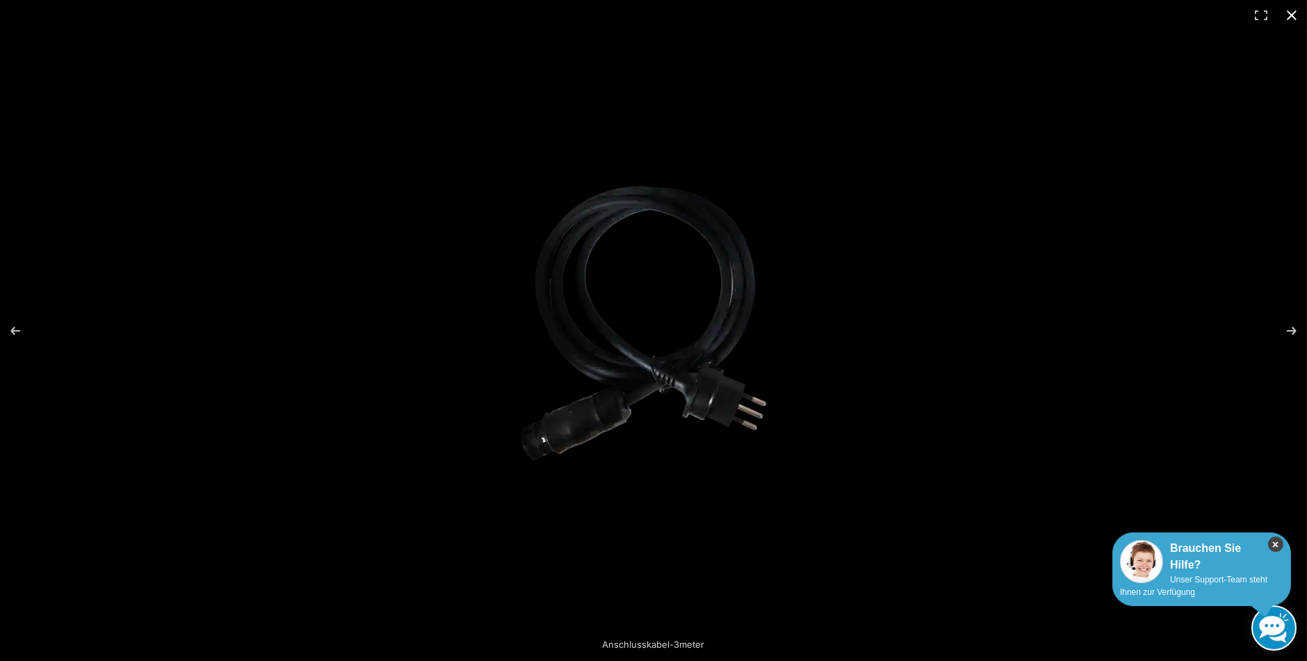
click at [1272, 539] on icon "×" at bounding box center [1275, 544] width 15 height 15
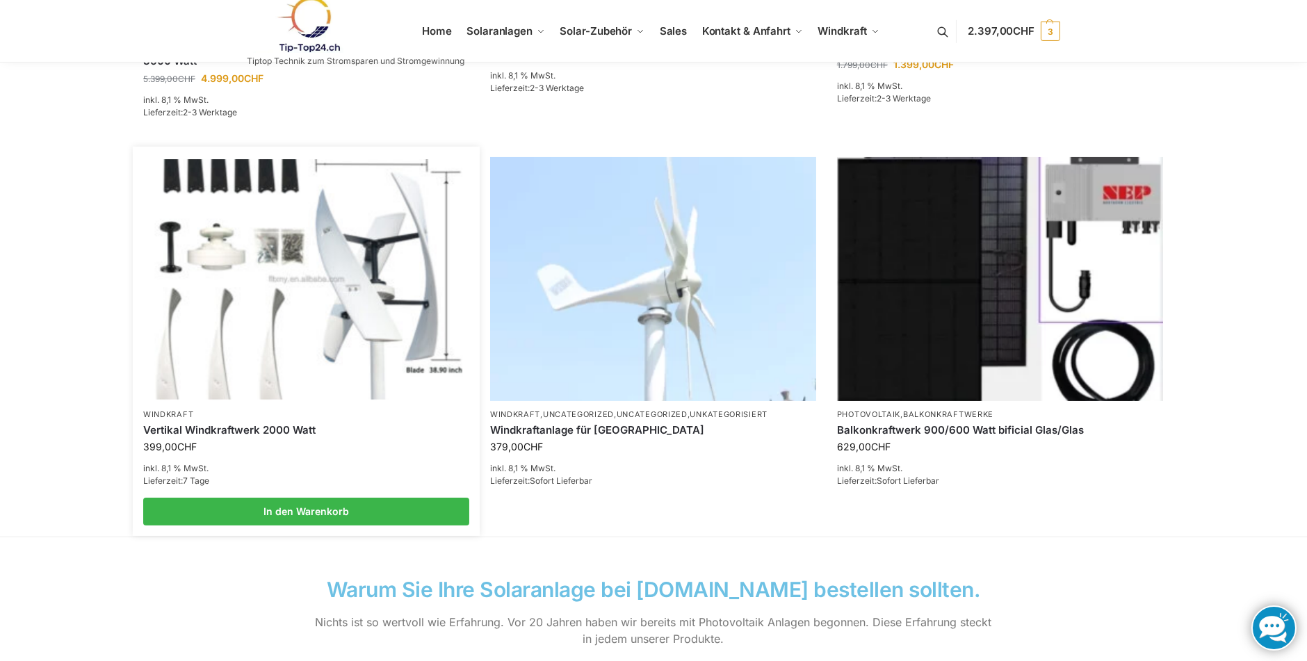
scroll to position [904, 0]
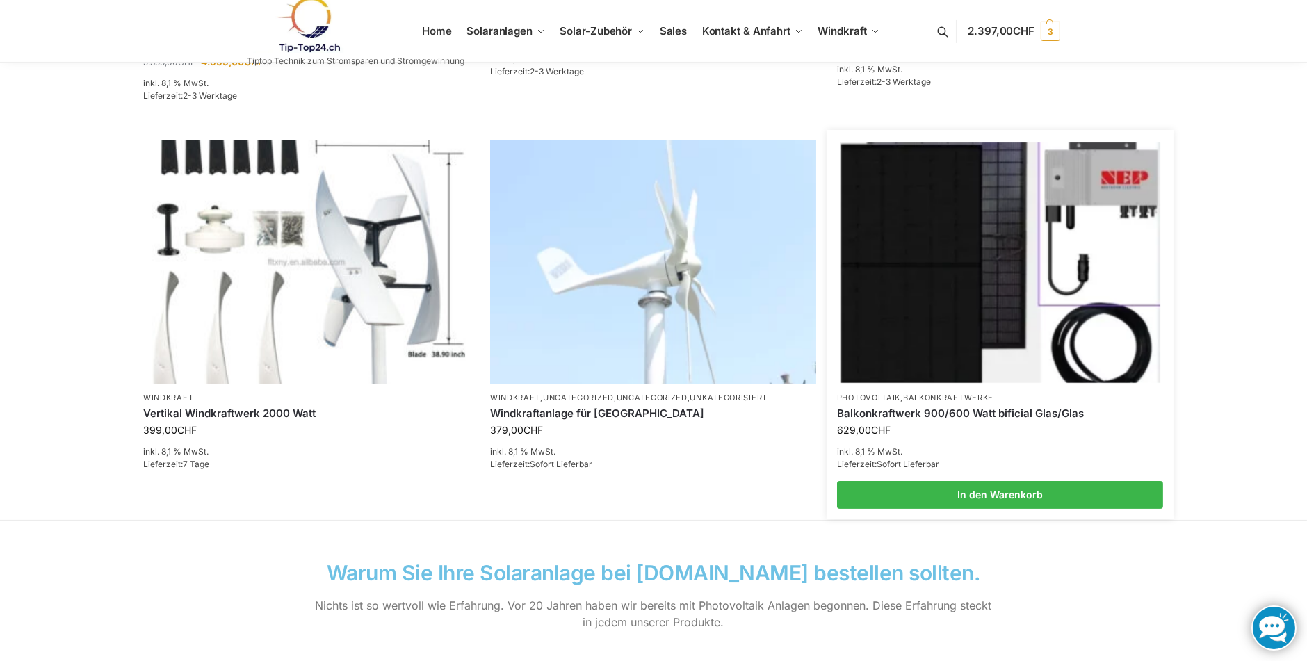
click at [955, 254] on img at bounding box center [1000, 263] width 320 height 240
